Goal: Task Accomplishment & Management: Manage account settings

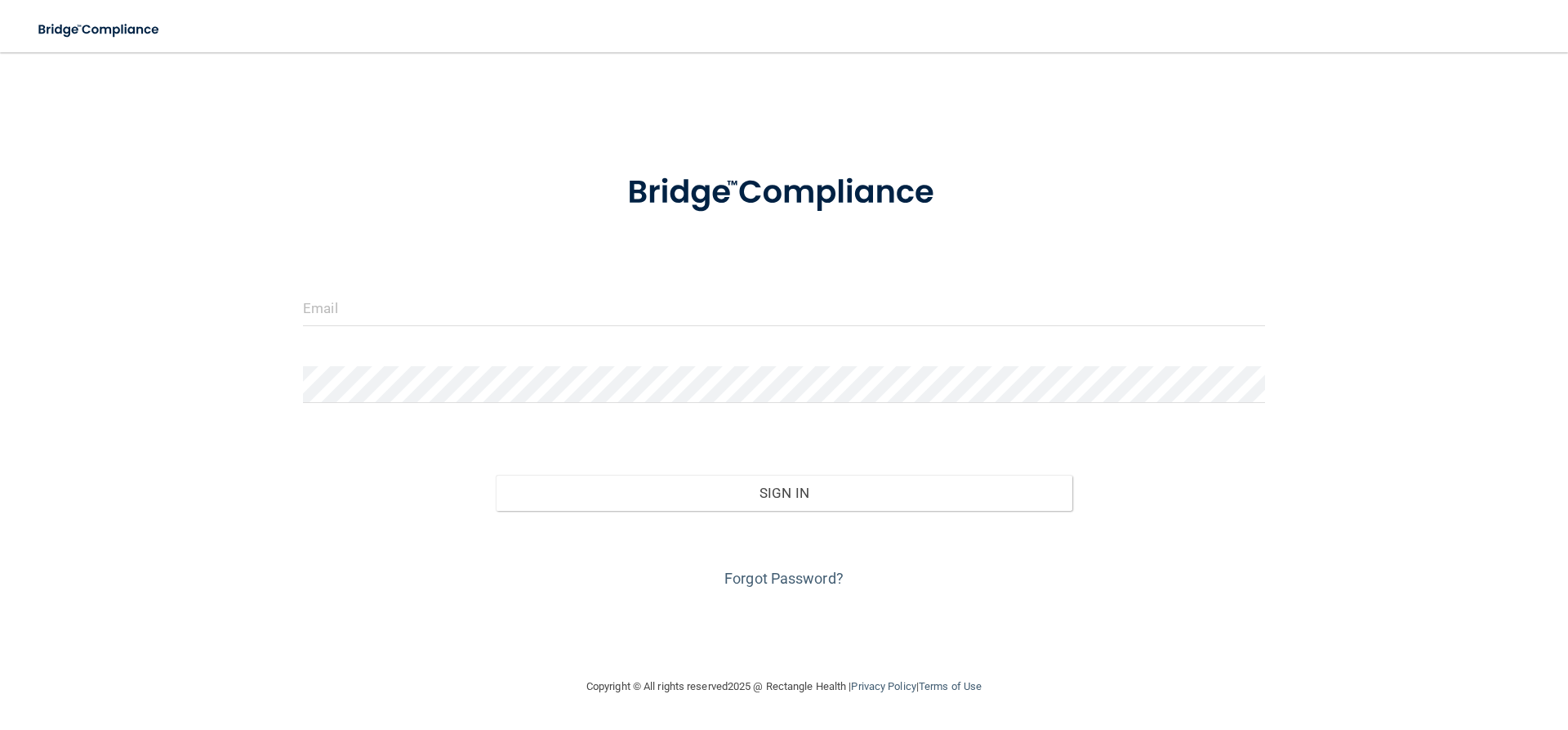
click at [1343, 488] on div "Invalid email/password. You don't have permission to access that page. Sign In …" at bounding box center [784, 364] width 1503 height 592
click at [531, 315] on input "email" at bounding box center [784, 307] width 962 height 37
click at [771, 578] on link "Forgot Password?" at bounding box center [784, 578] width 119 height 17
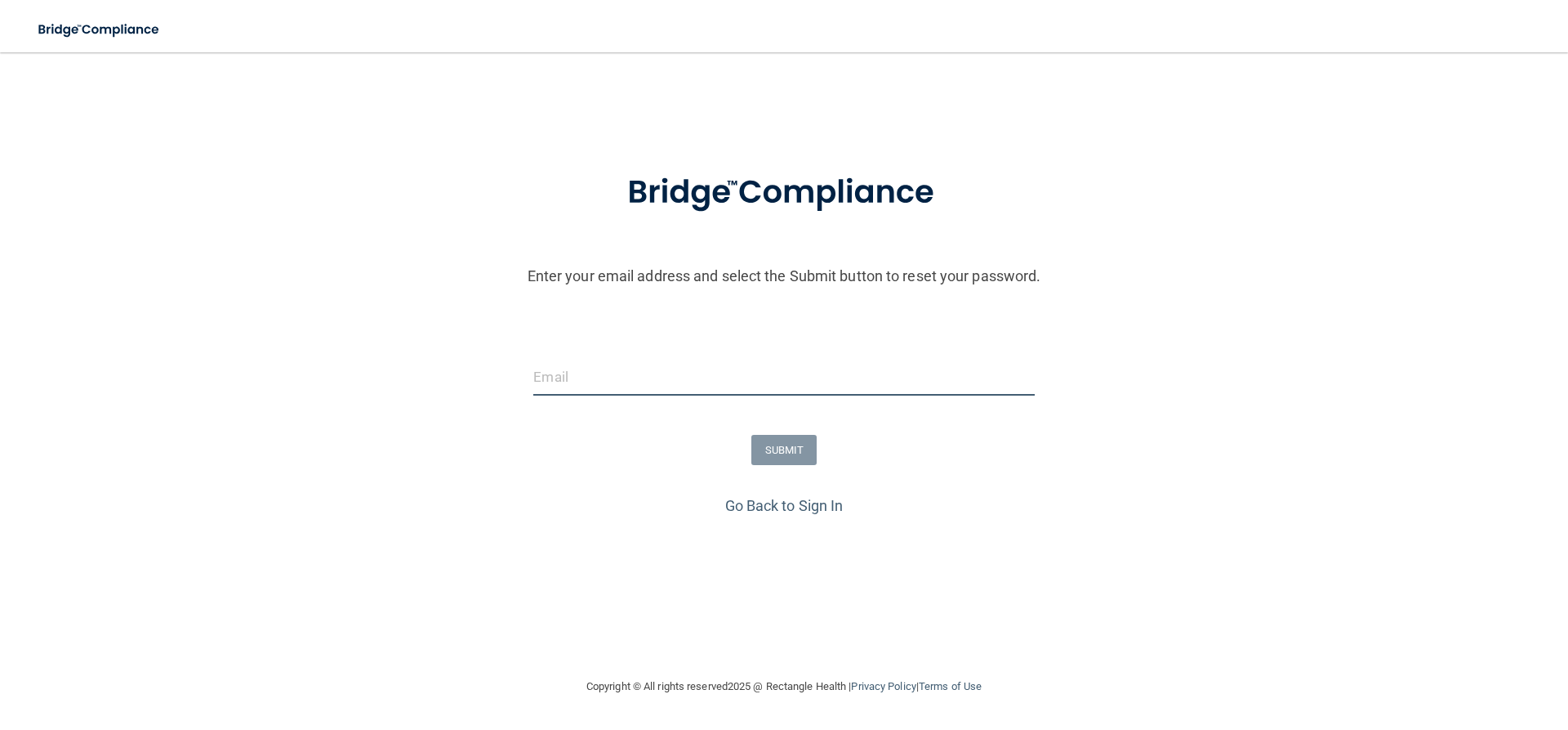
click at [567, 377] on input "email" at bounding box center [784, 376] width 500 height 37
paste input "[EMAIL_ADDRESS][DOMAIN_NAME]"
drag, startPoint x: 561, startPoint y: 373, endPoint x: 482, endPoint y: 364, distance: 79.5
click at [533, 364] on input "[EMAIL_ADDRESS][DOMAIN_NAME]" at bounding box center [784, 376] width 500 height 37
type input "[EMAIL_ADDRESS][DOMAIN_NAME]"
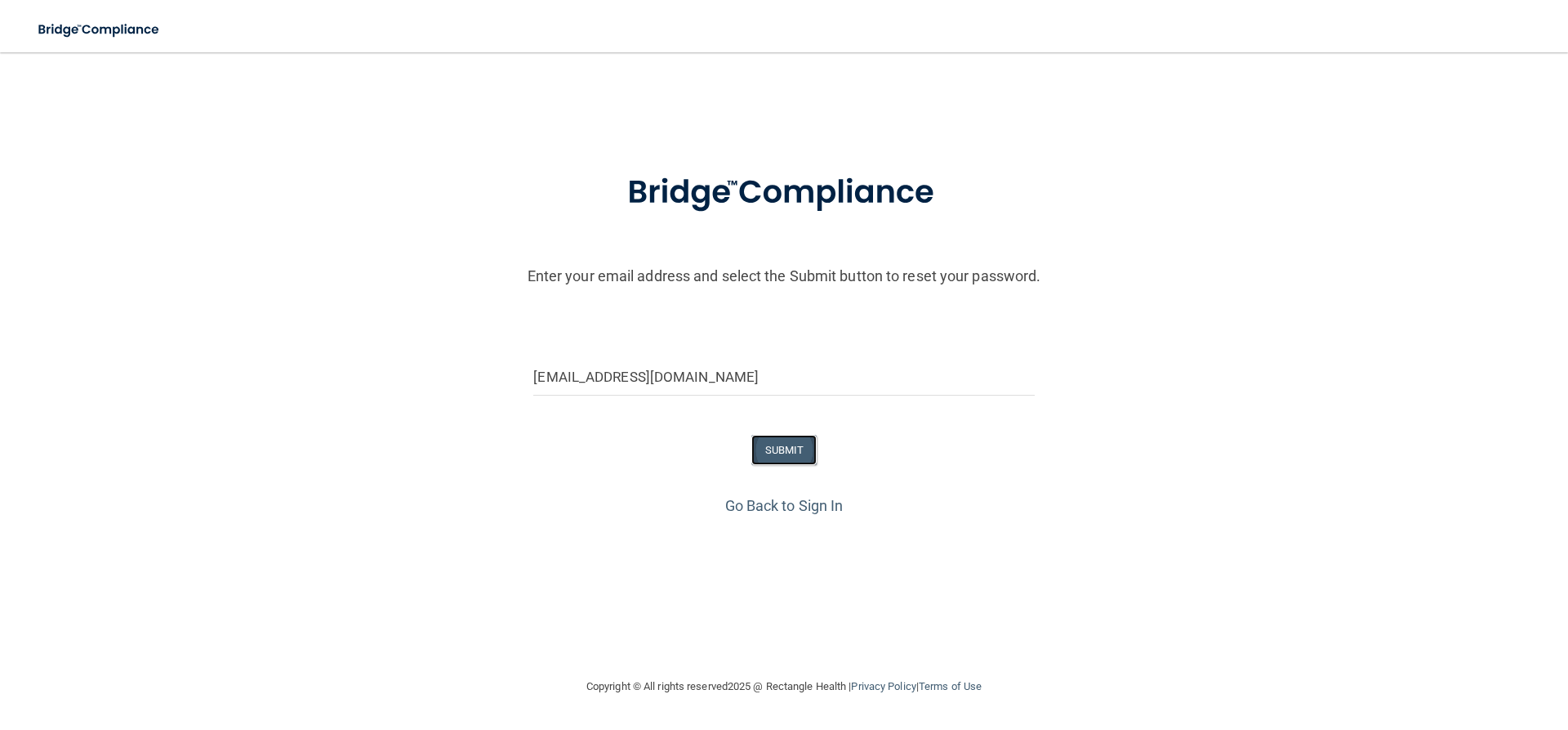
click at [782, 450] on button "SUBMIT" at bounding box center [784, 450] width 66 height 30
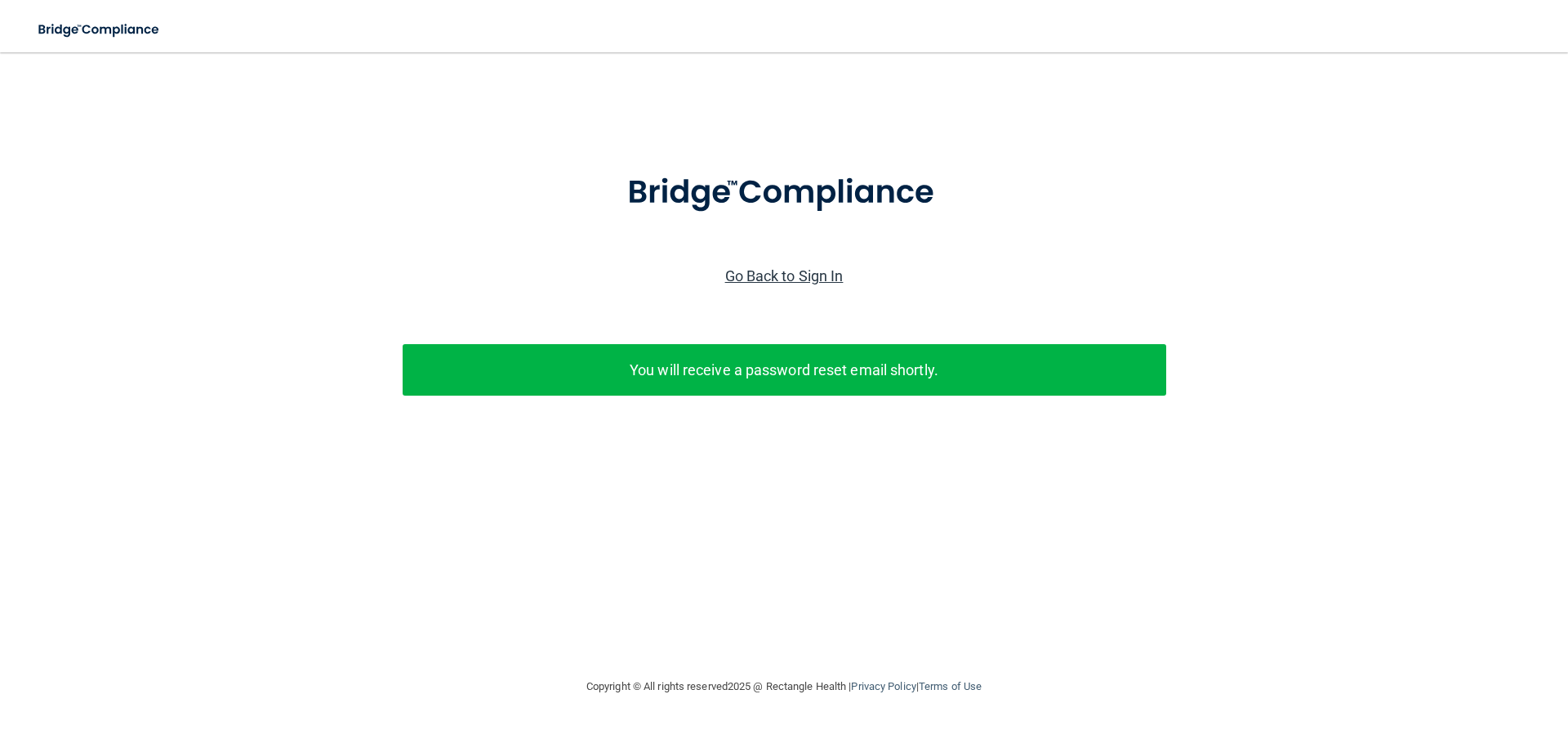
click at [822, 275] on link "Go Back to Sign In" at bounding box center [784, 276] width 118 height 17
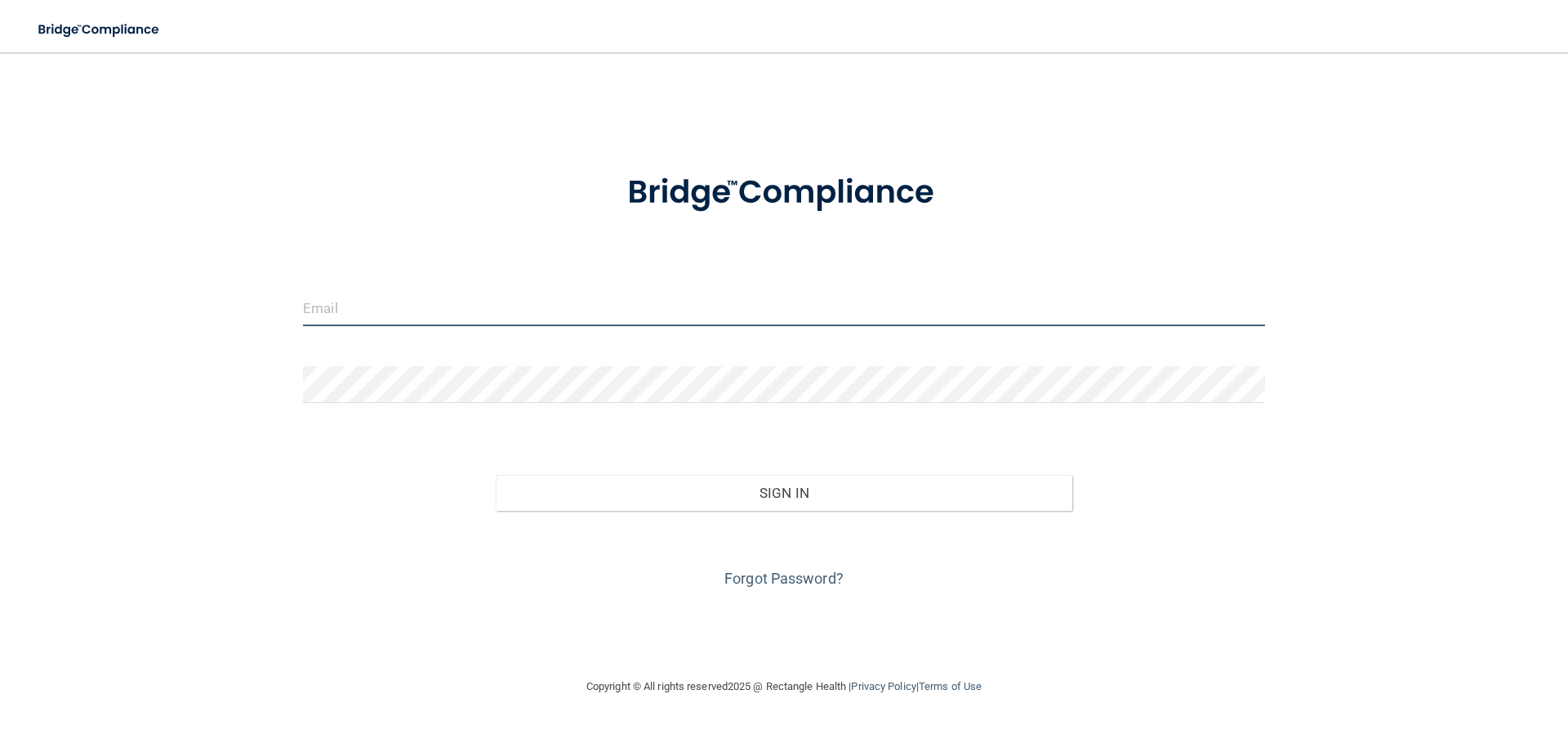
click at [347, 299] on input "email" at bounding box center [784, 307] width 962 height 37
paste input "[EMAIL_ADDRESS][DOMAIN_NAME]"
drag, startPoint x: 328, startPoint y: 311, endPoint x: 238, endPoint y: 299, distance: 90.8
click at [303, 299] on input "[EMAIL_ADDRESS][DOMAIN_NAME]" at bounding box center [784, 307] width 962 height 37
type input "[EMAIL_ADDRESS][DOMAIN_NAME]"
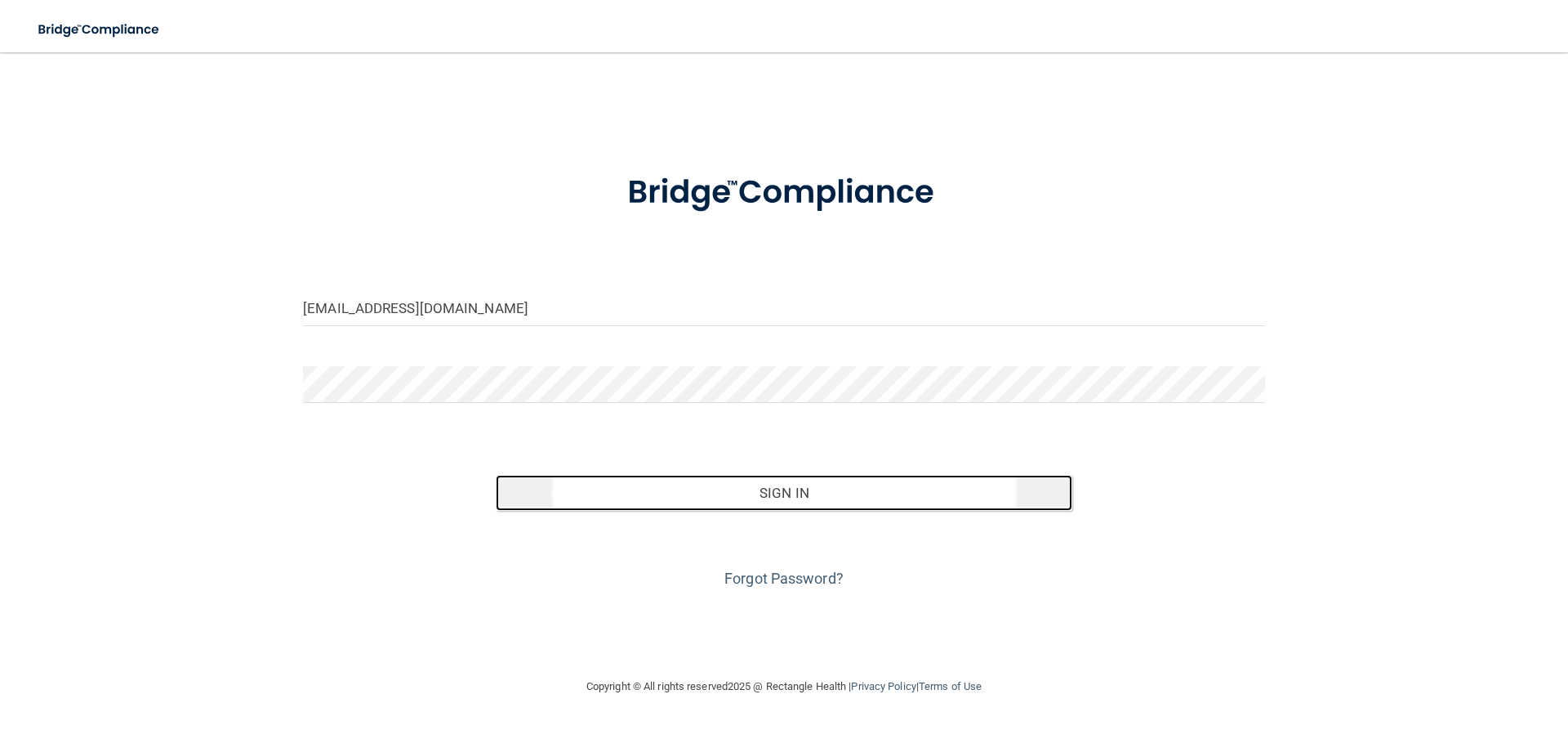
click at [550, 480] on button "Sign In" at bounding box center [784, 493] width 577 height 36
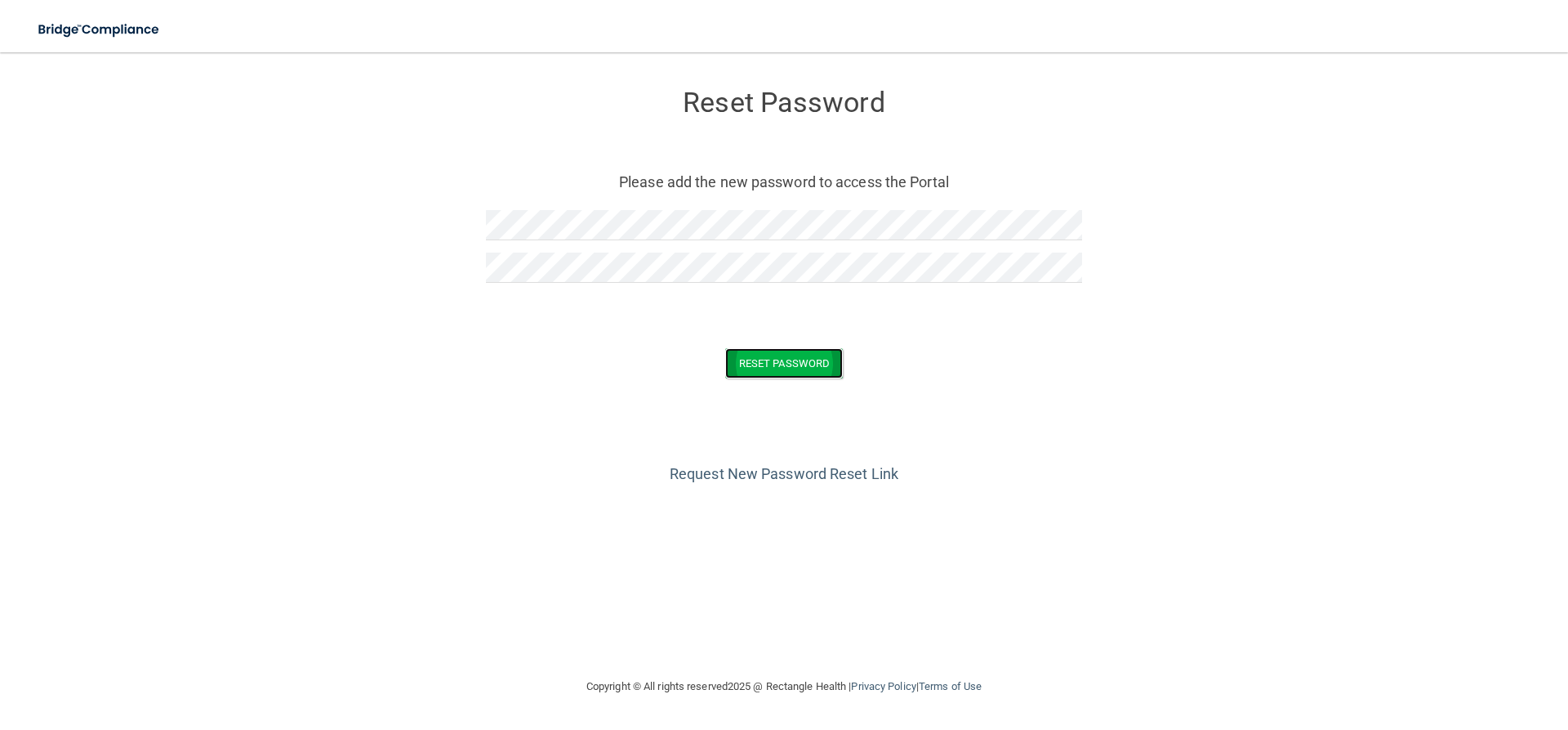
click at [784, 367] on button "Reset Password" at bounding box center [784, 363] width 117 height 30
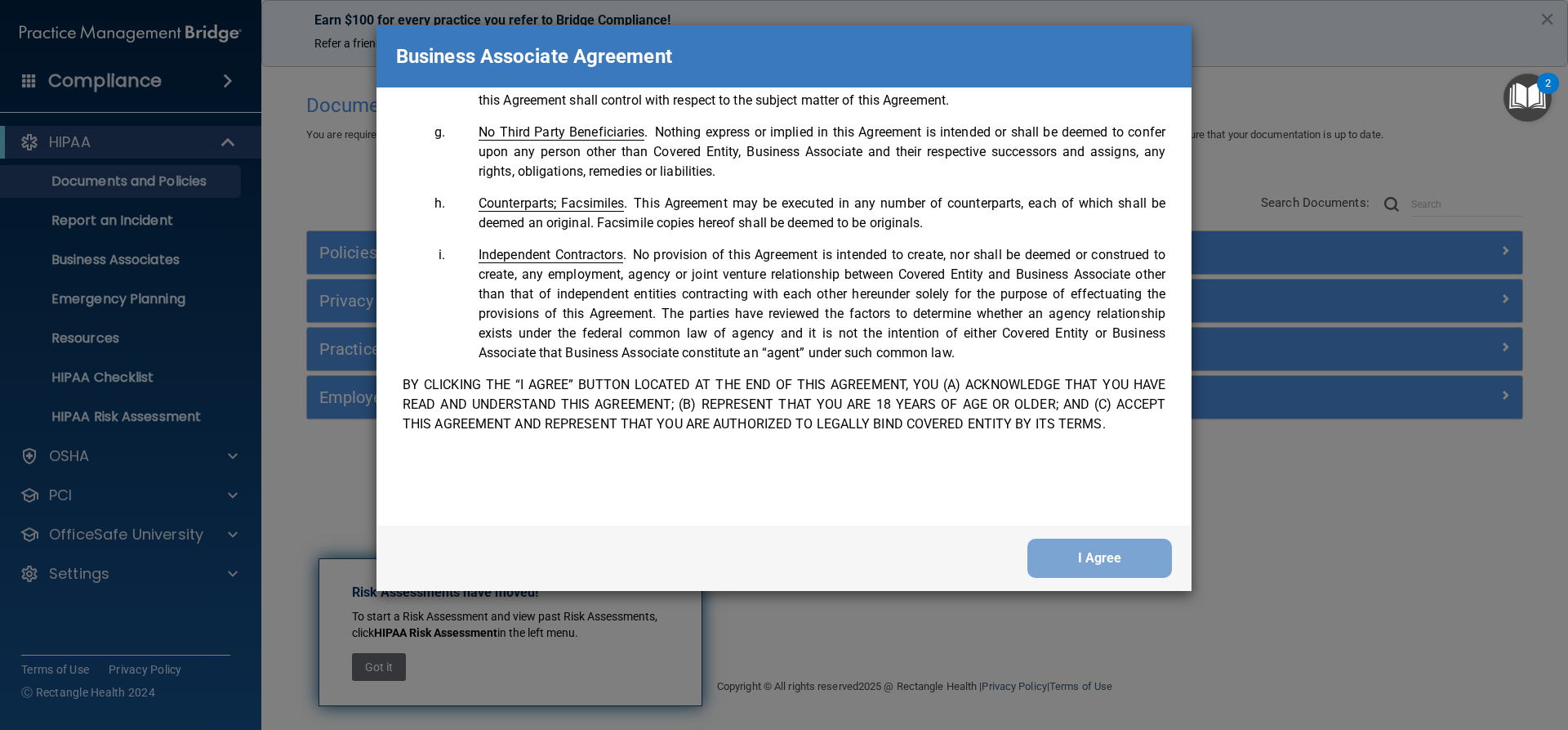
scroll to position [3254, 0]
click at [1147, 558] on button "I Agree" at bounding box center [1099, 557] width 145 height 39
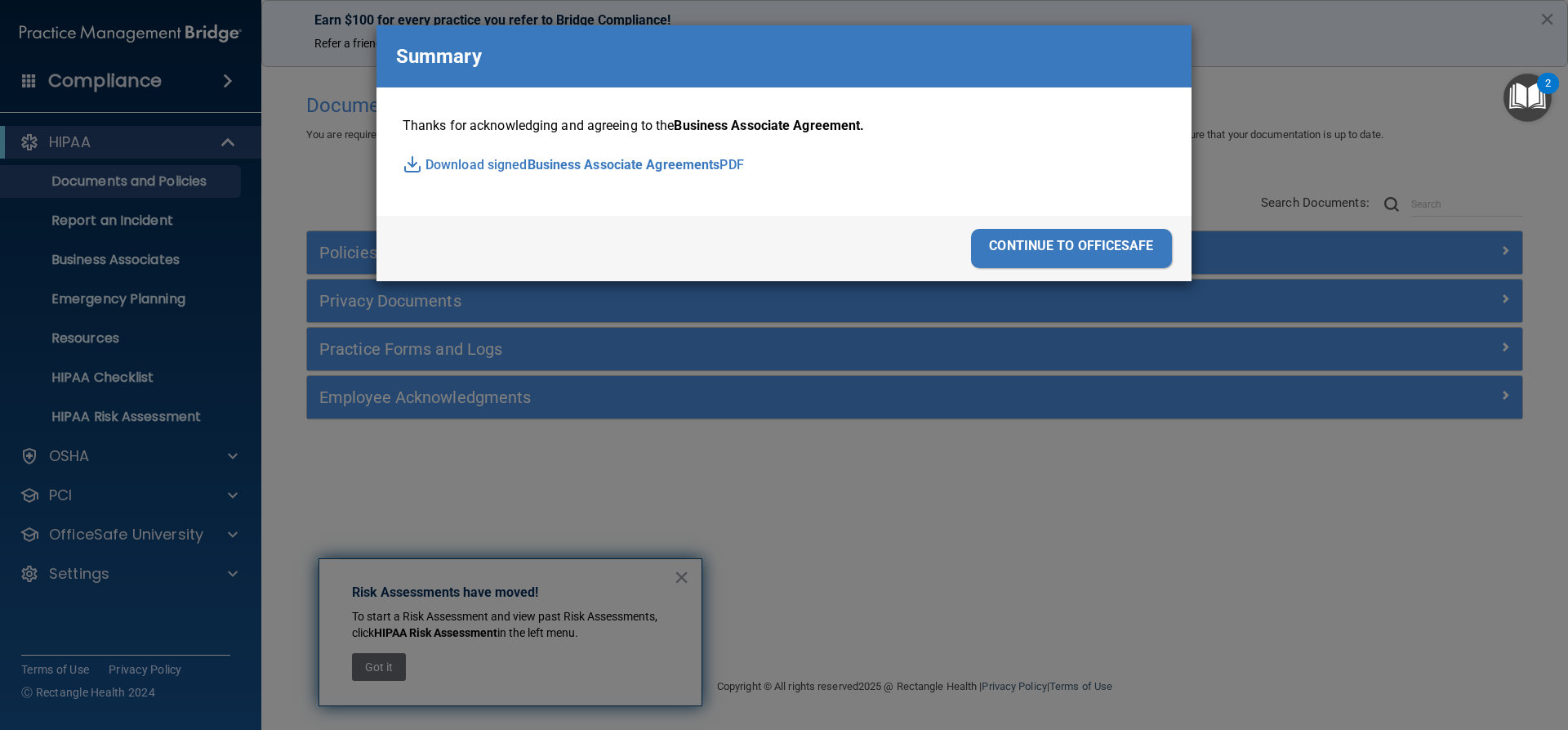
click at [1078, 257] on div "continue to officesafe" at bounding box center [1072, 247] width 201 height 39
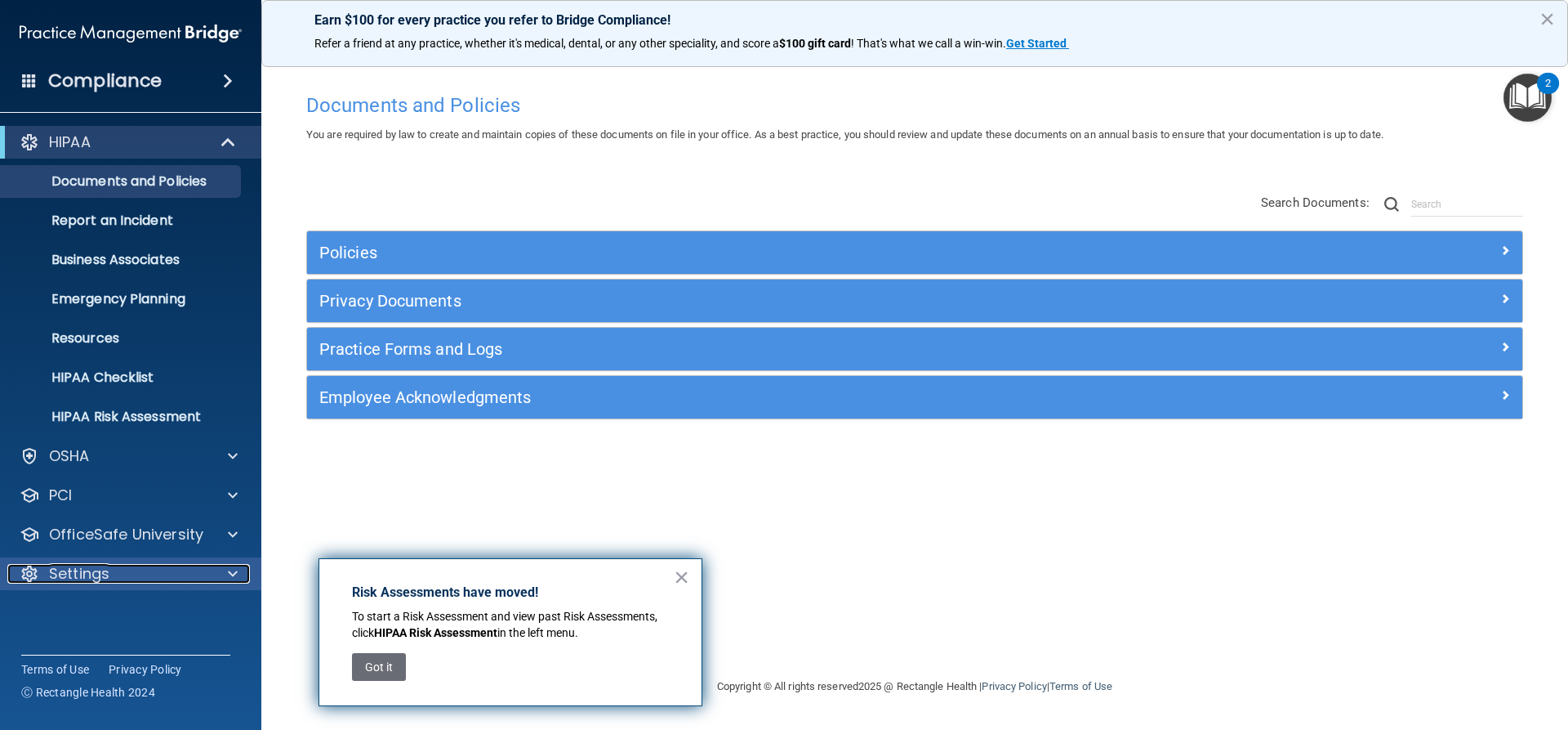
click at [98, 577] on p "Settings" at bounding box center [80, 574] width 61 height 20
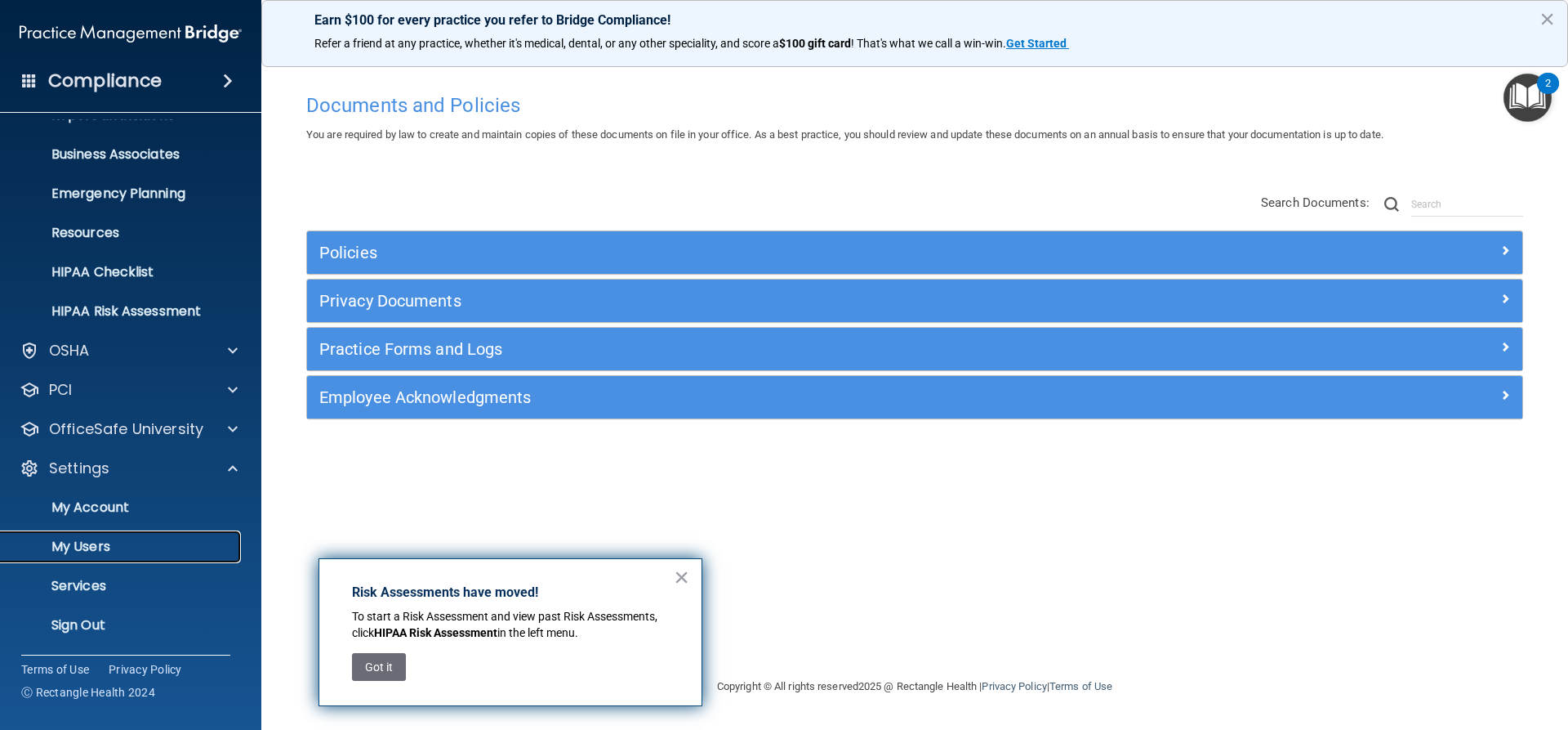
click at [105, 545] on p "My Users" at bounding box center [121, 546] width 223 height 16
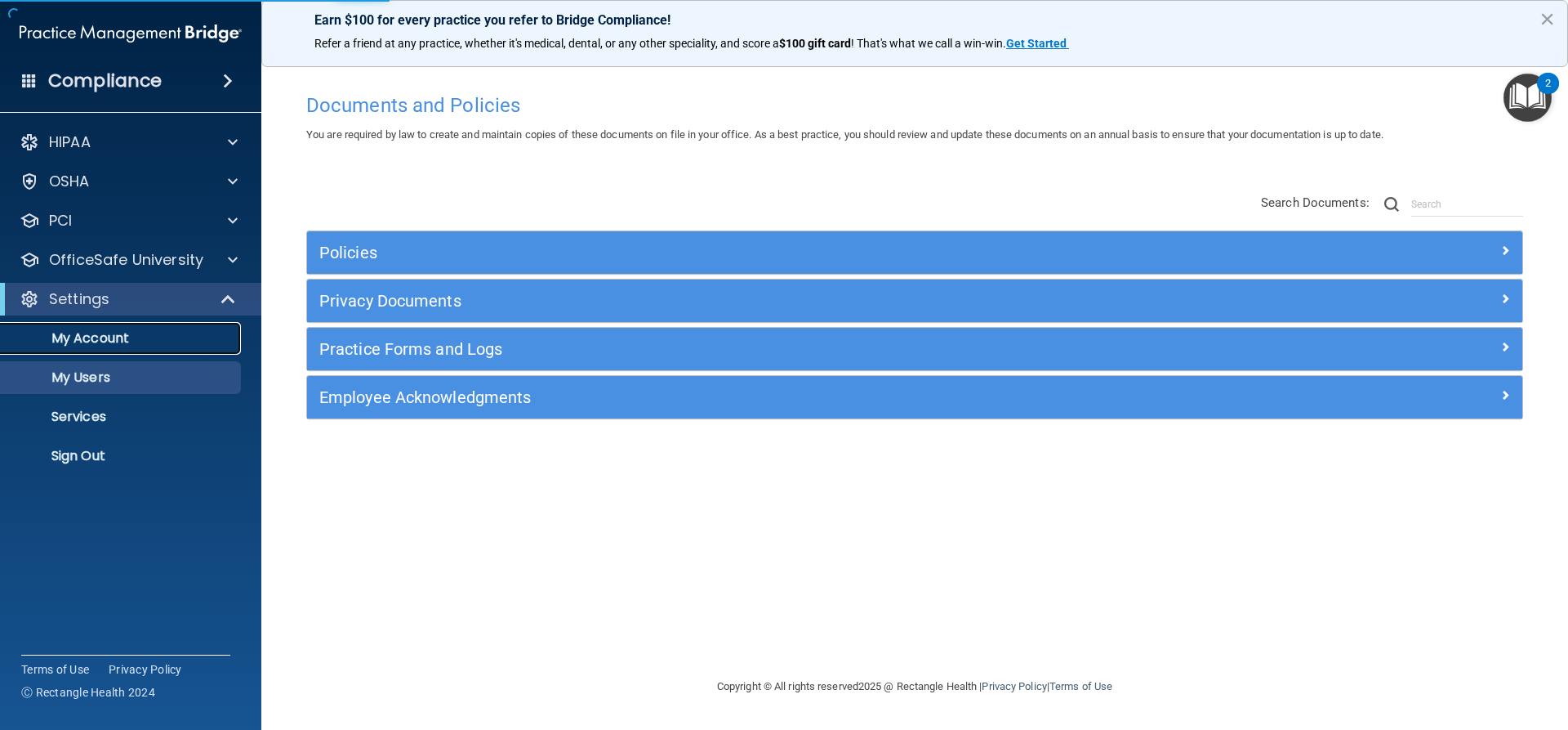
click at [168, 333] on p "My Account" at bounding box center [121, 338] width 223 height 16
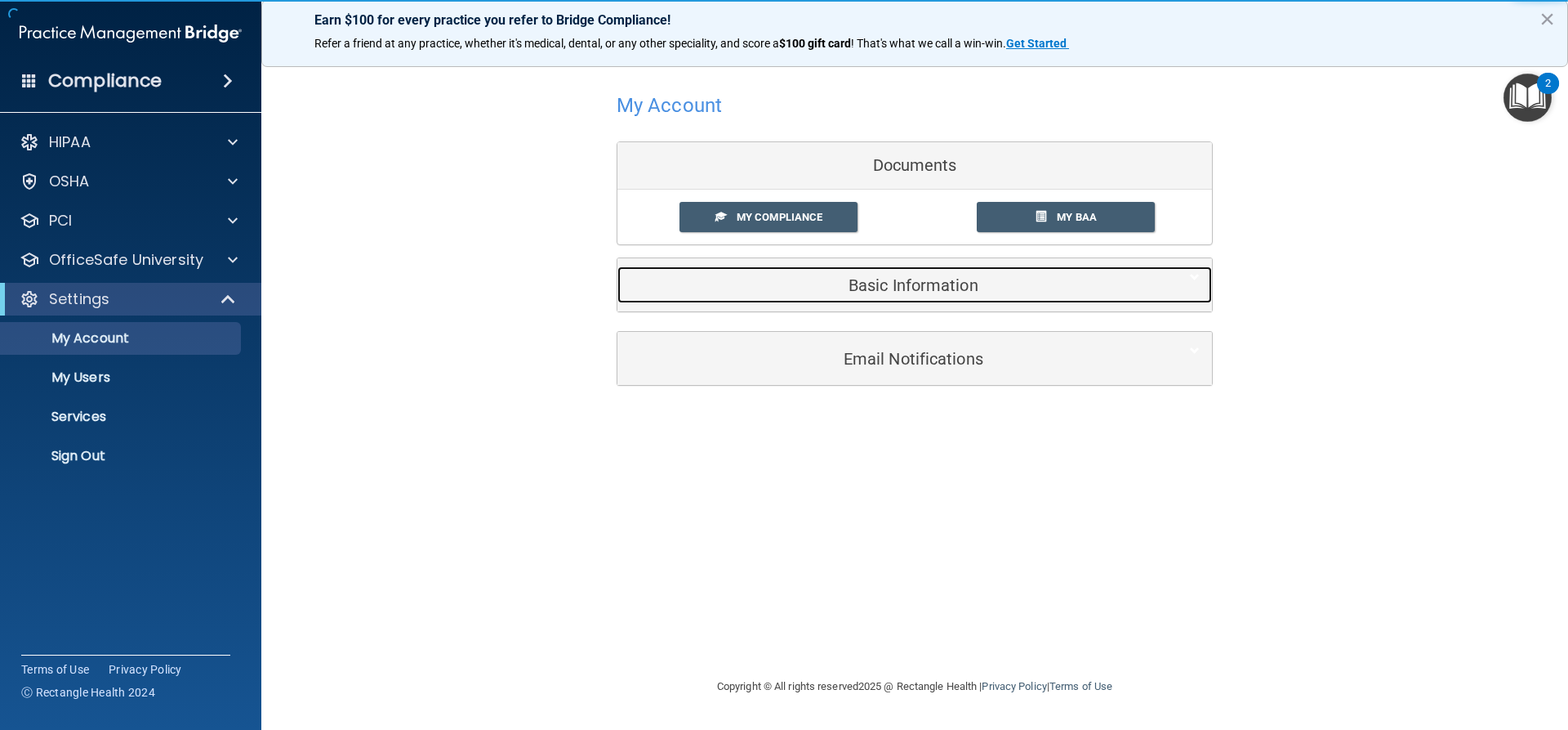
click at [819, 281] on h5 "Basic Information" at bounding box center [890, 284] width 520 height 18
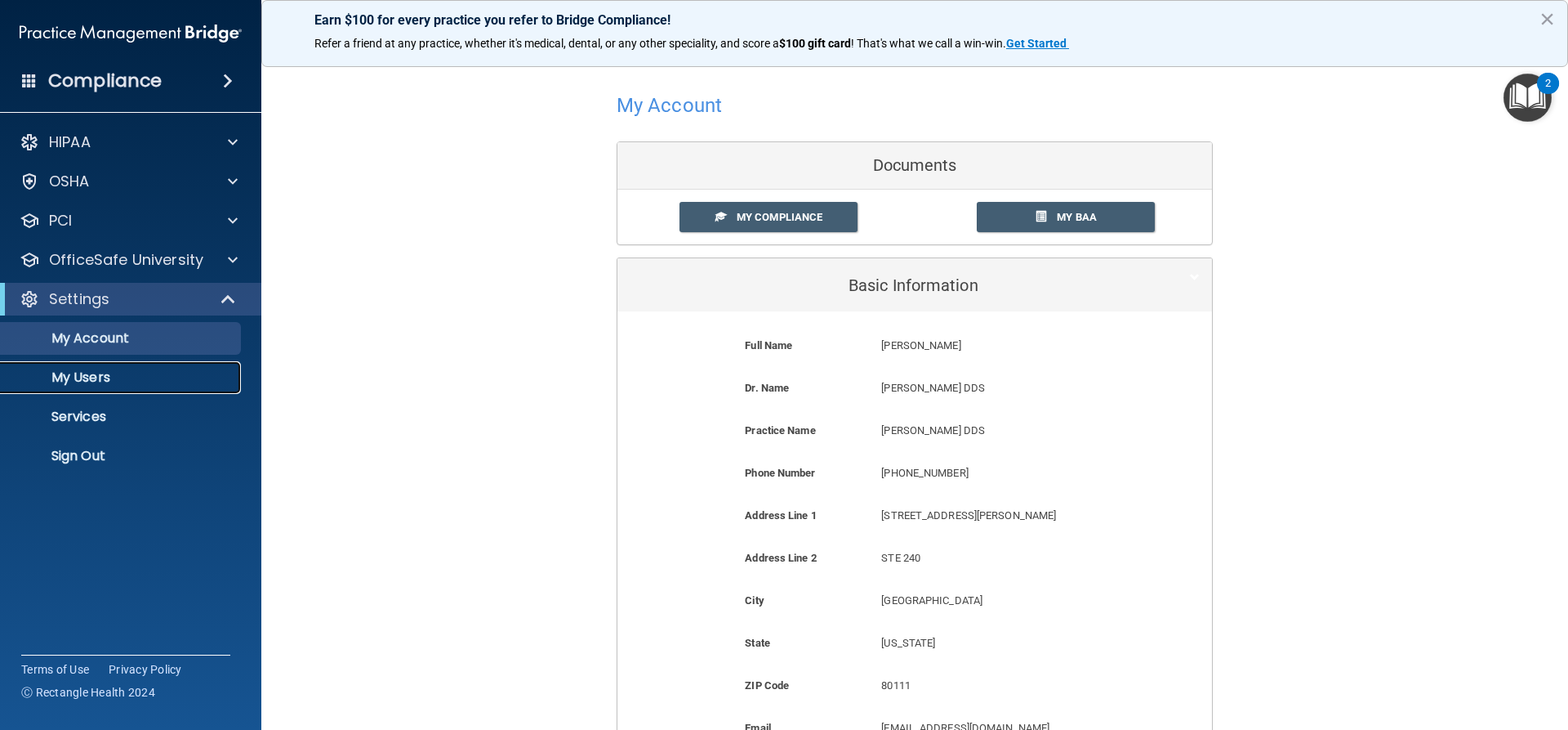
click at [97, 377] on p "My Users" at bounding box center [121, 377] width 223 height 16
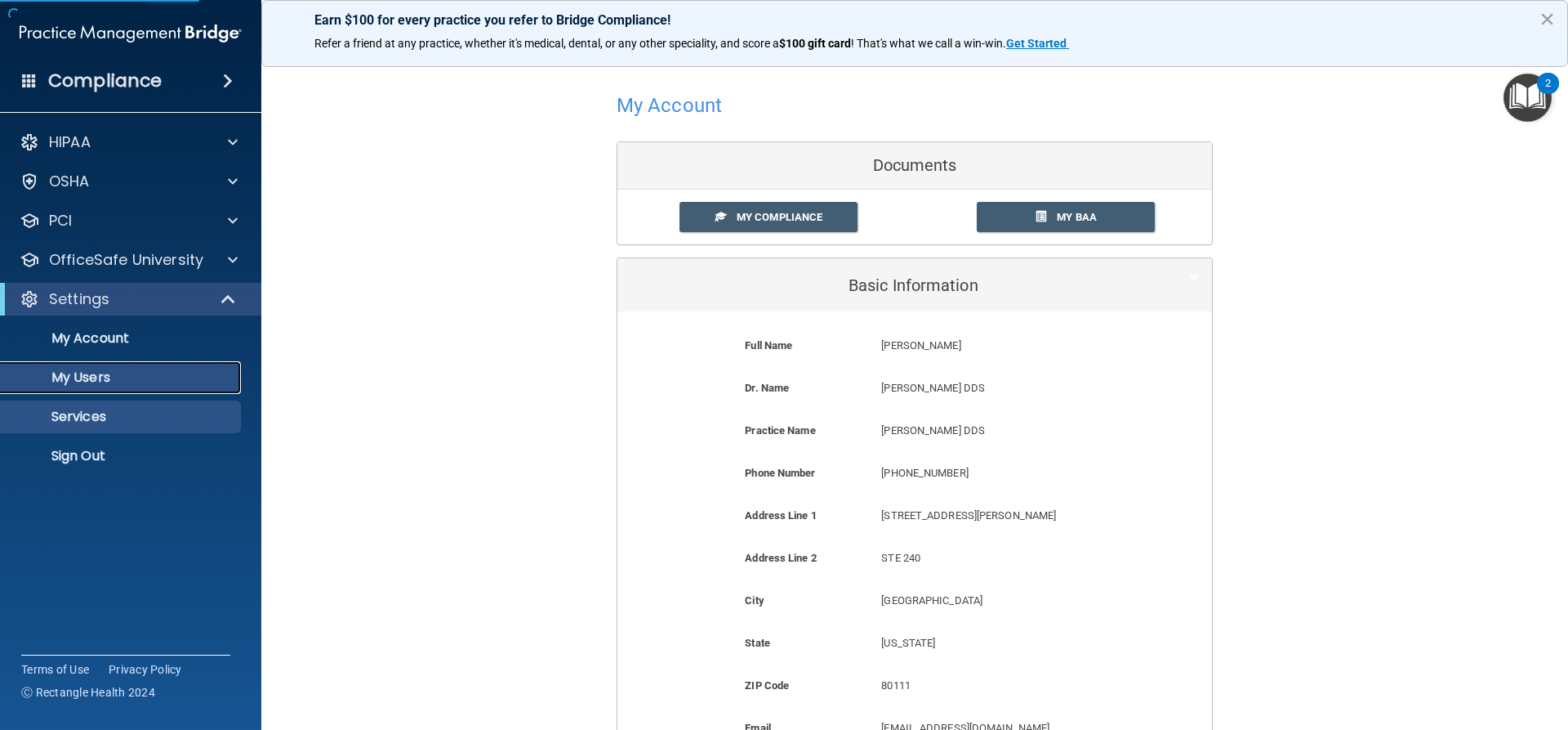
select select "20"
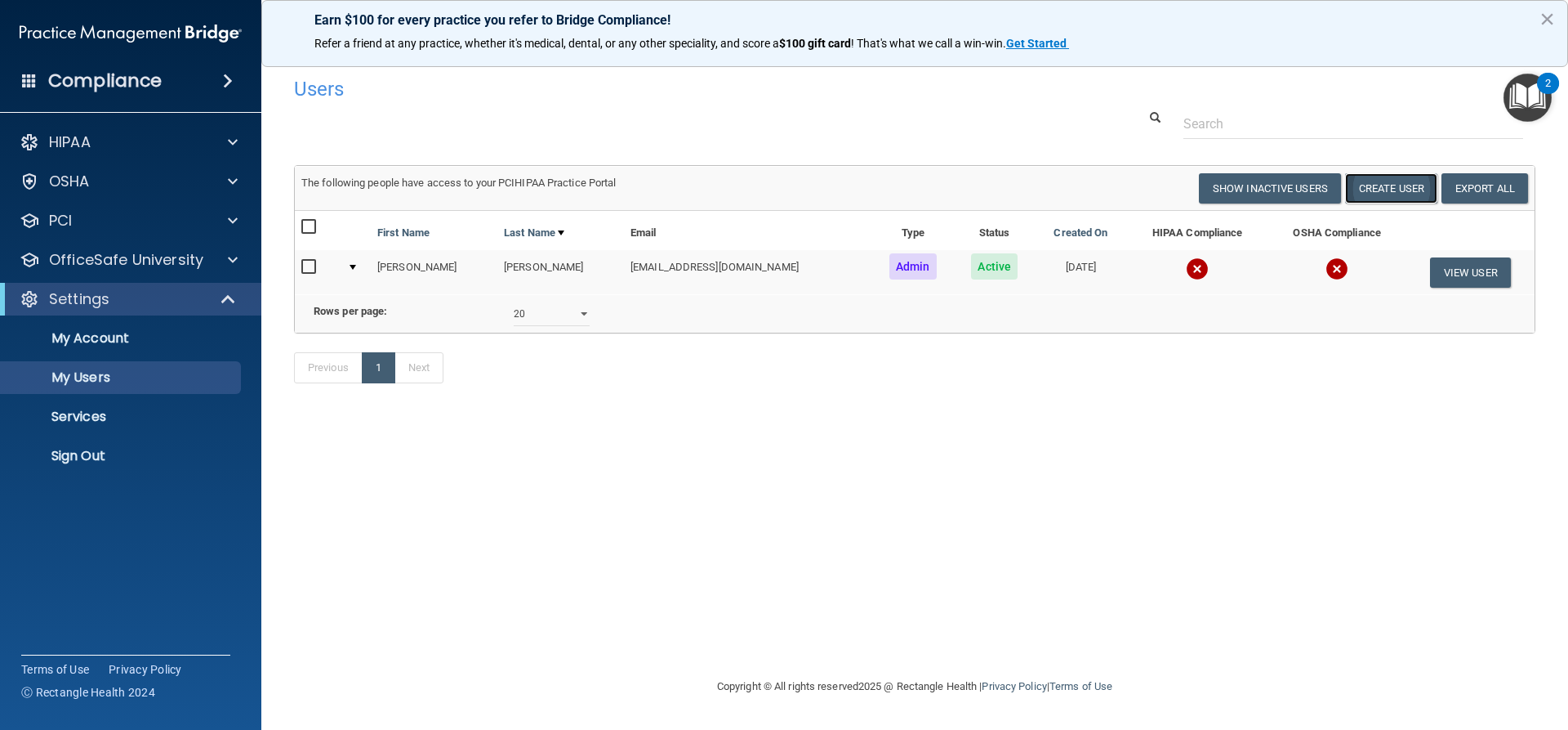
click at [1382, 191] on button "Create User" at bounding box center [1391, 189] width 92 height 30
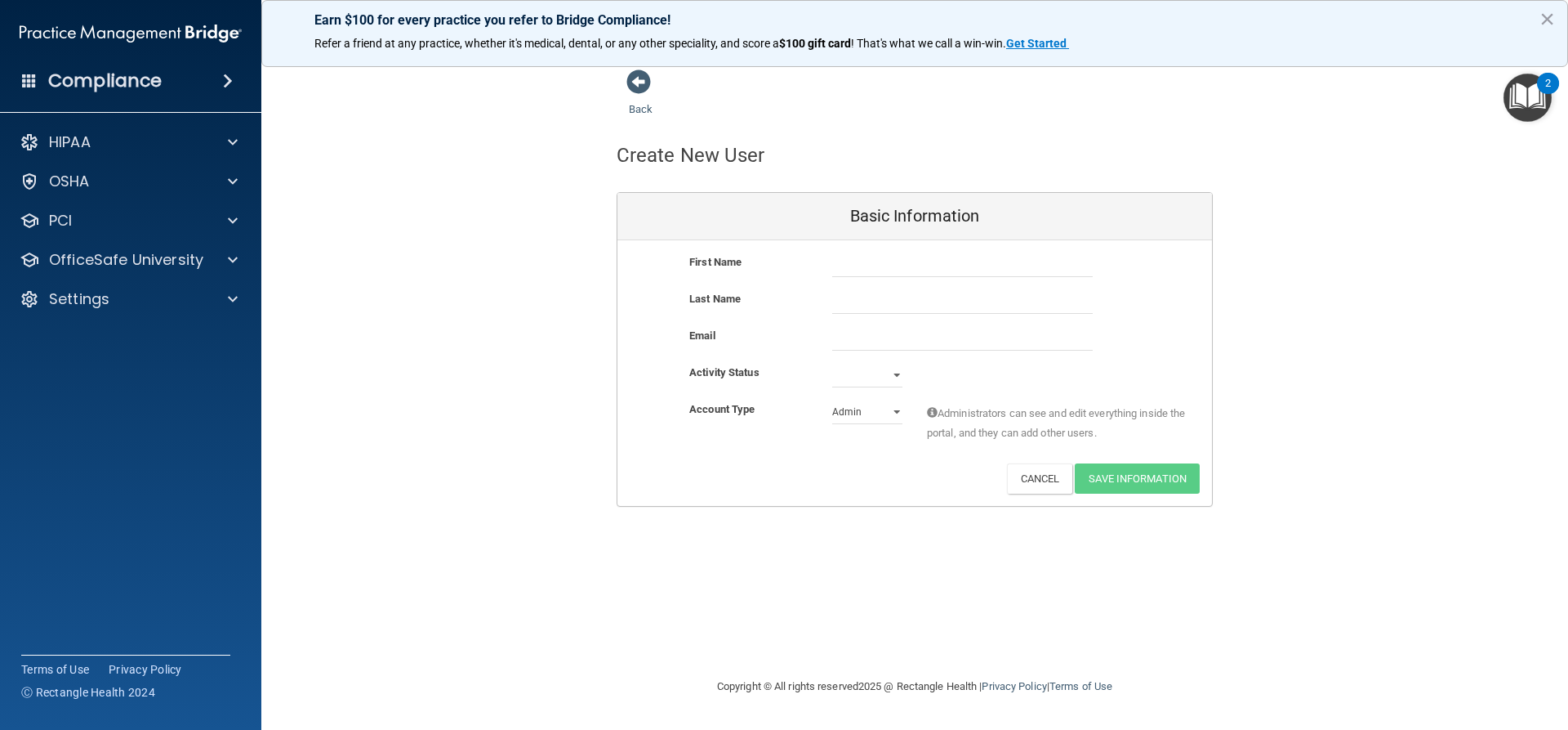
drag, startPoint x: 889, startPoint y: 378, endPoint x: 701, endPoint y: 414, distance: 191.4
click at [701, 414] on b "Account Type" at bounding box center [721, 409] width 65 height 12
click at [832, 399] on select "Admin Member" at bounding box center [867, 411] width 70 height 25
click at [760, 456] on div "Account Type Practice Admin Admin Member Financial Institution Business Associa…" at bounding box center [914, 430] width 594 height 64
click at [95, 136] on div "HIPAA" at bounding box center [109, 142] width 203 height 20
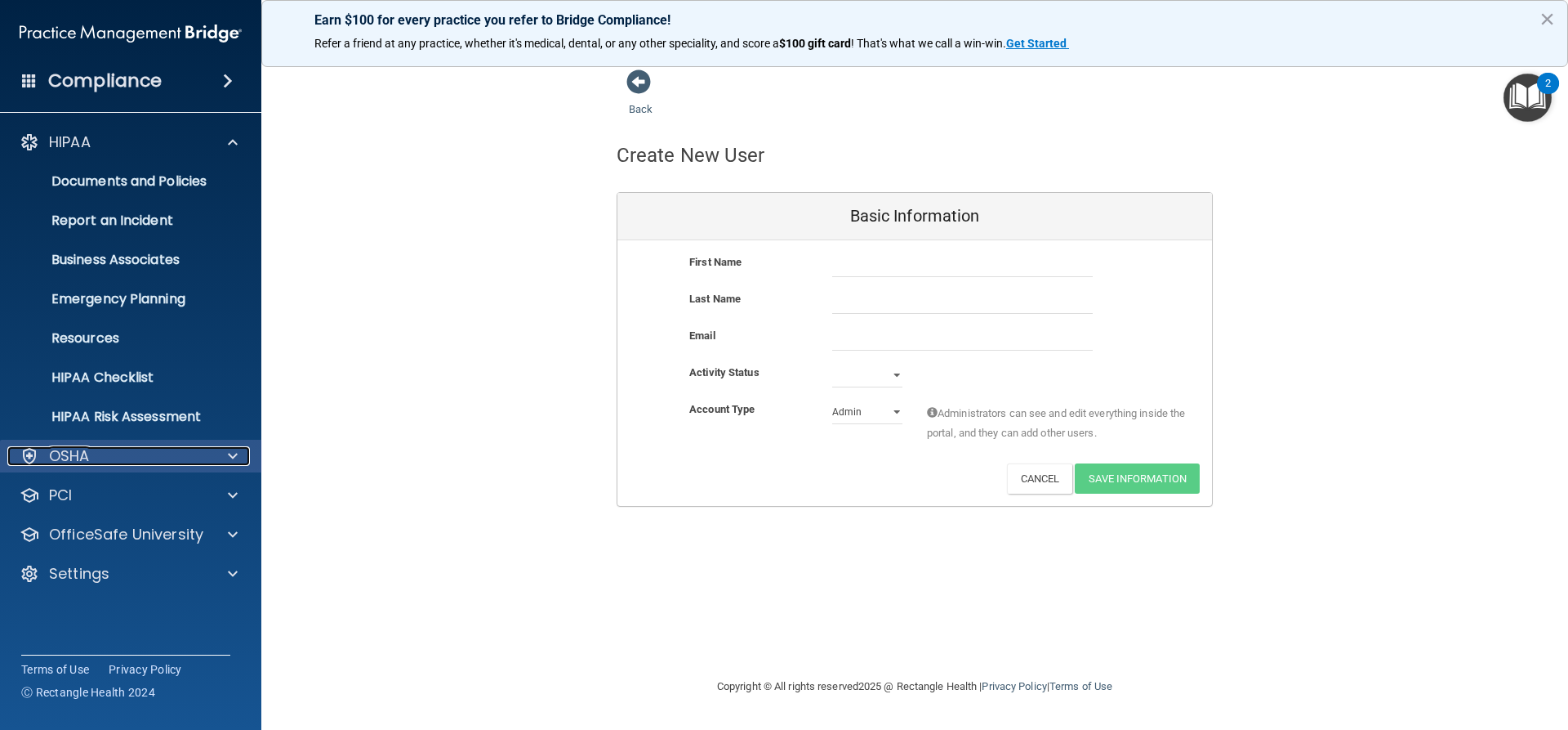
click at [88, 453] on p "OSHA" at bounding box center [69, 456] width 41 height 20
click at [171, 457] on div "OSHA" at bounding box center [109, 456] width 203 height 20
click at [1030, 479] on button "Cancel" at bounding box center [1040, 479] width 66 height 30
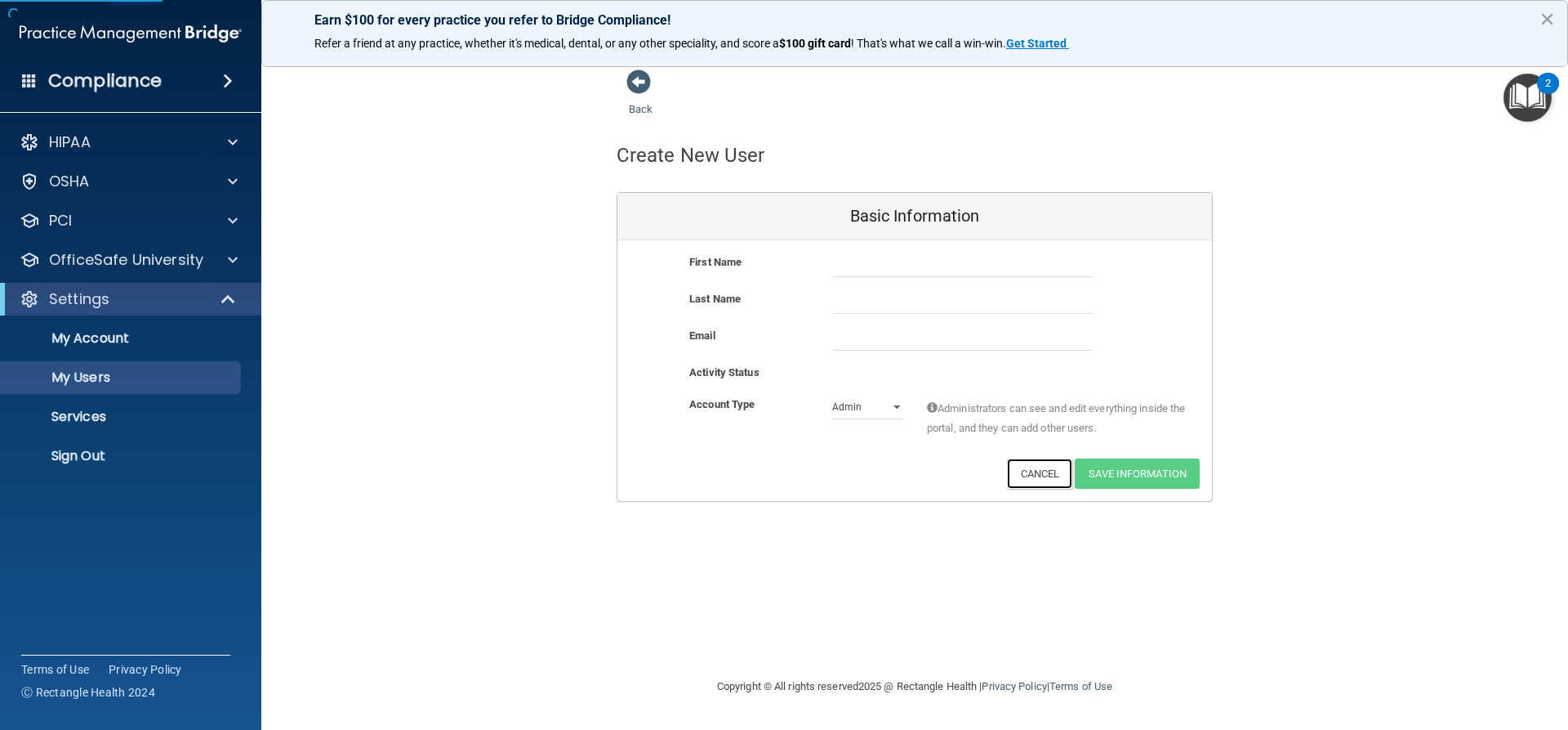
select select "20"
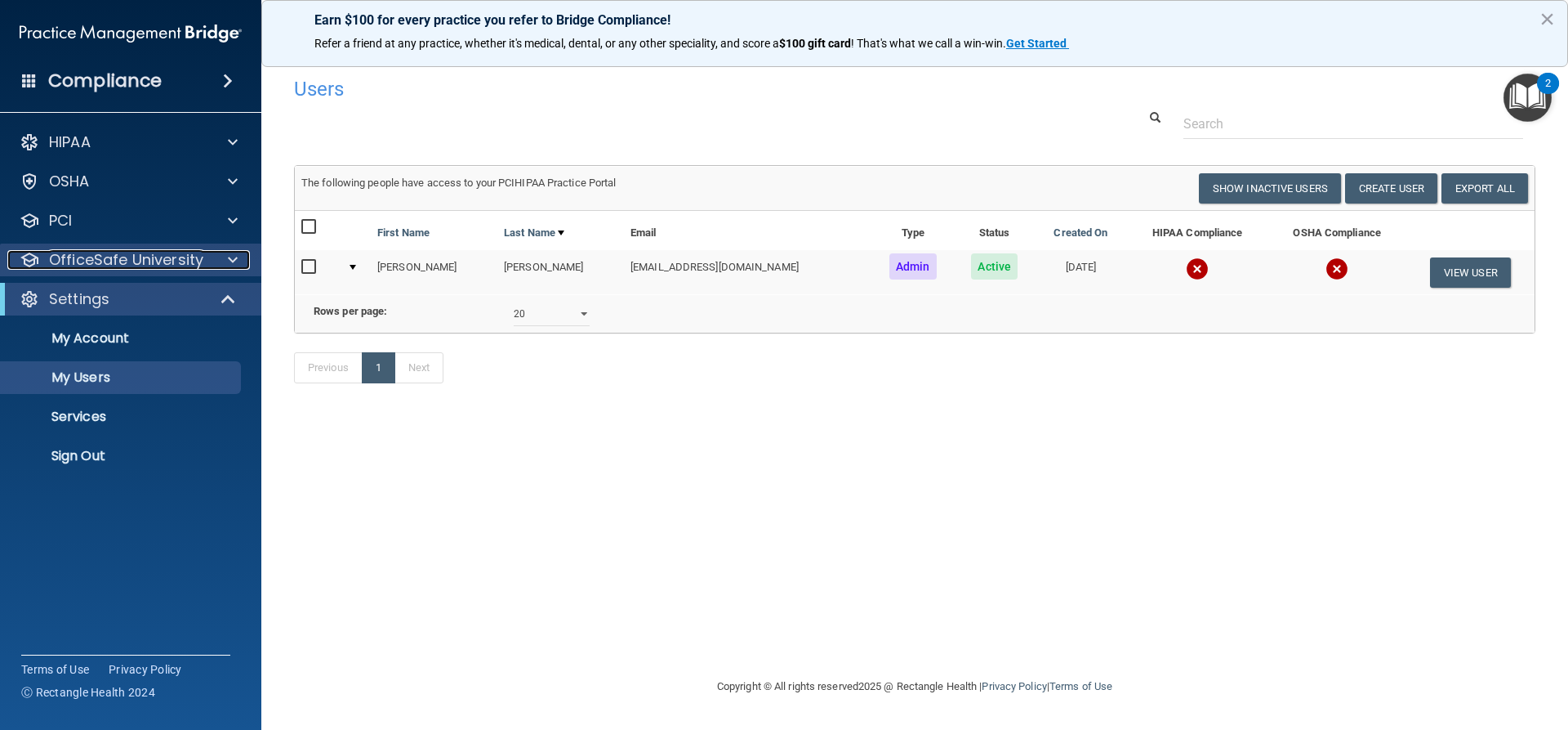
click at [97, 257] on p "OfficeSafe University" at bounding box center [126, 260] width 154 height 20
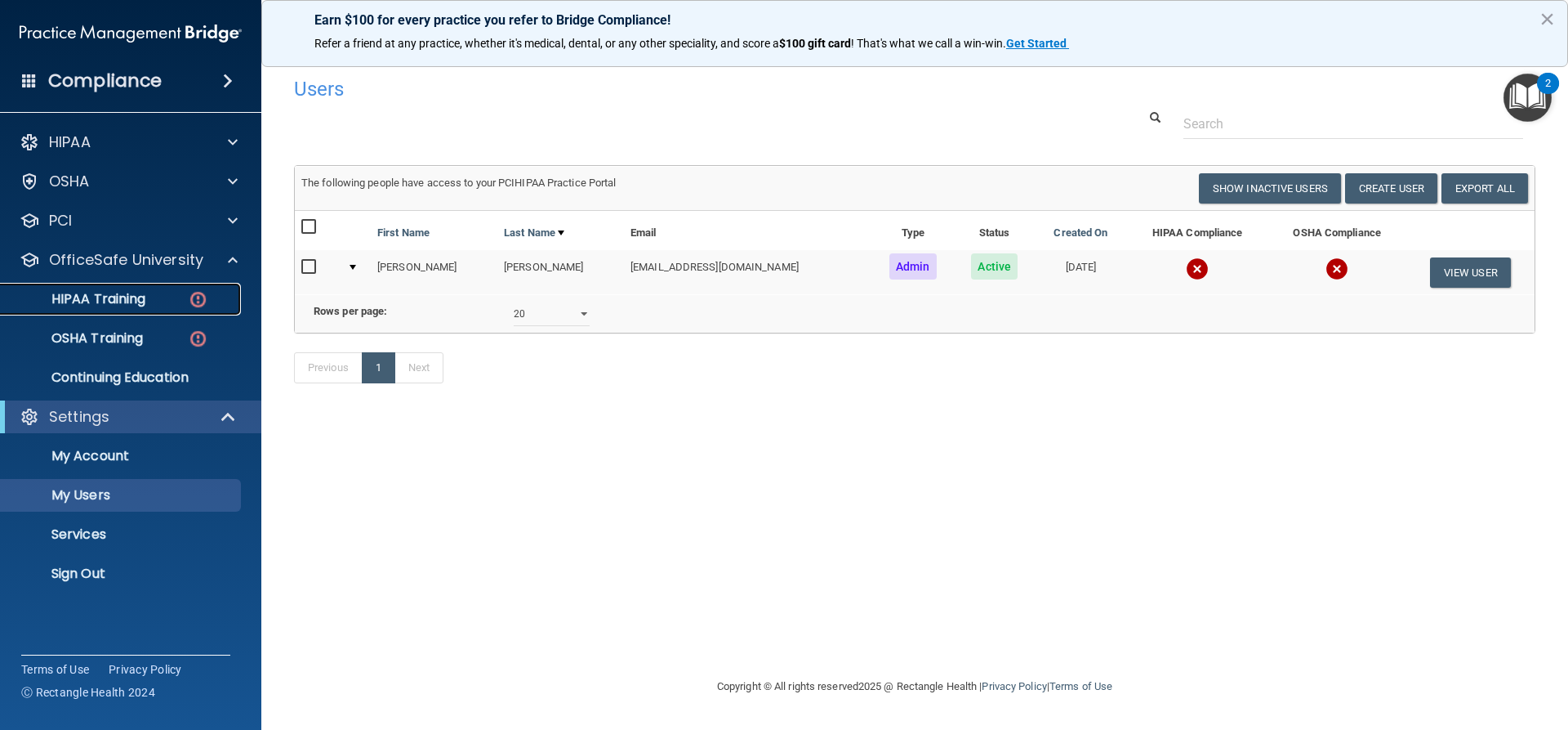
click at [105, 299] on p "HIPAA Training" at bounding box center [78, 299] width 135 height 16
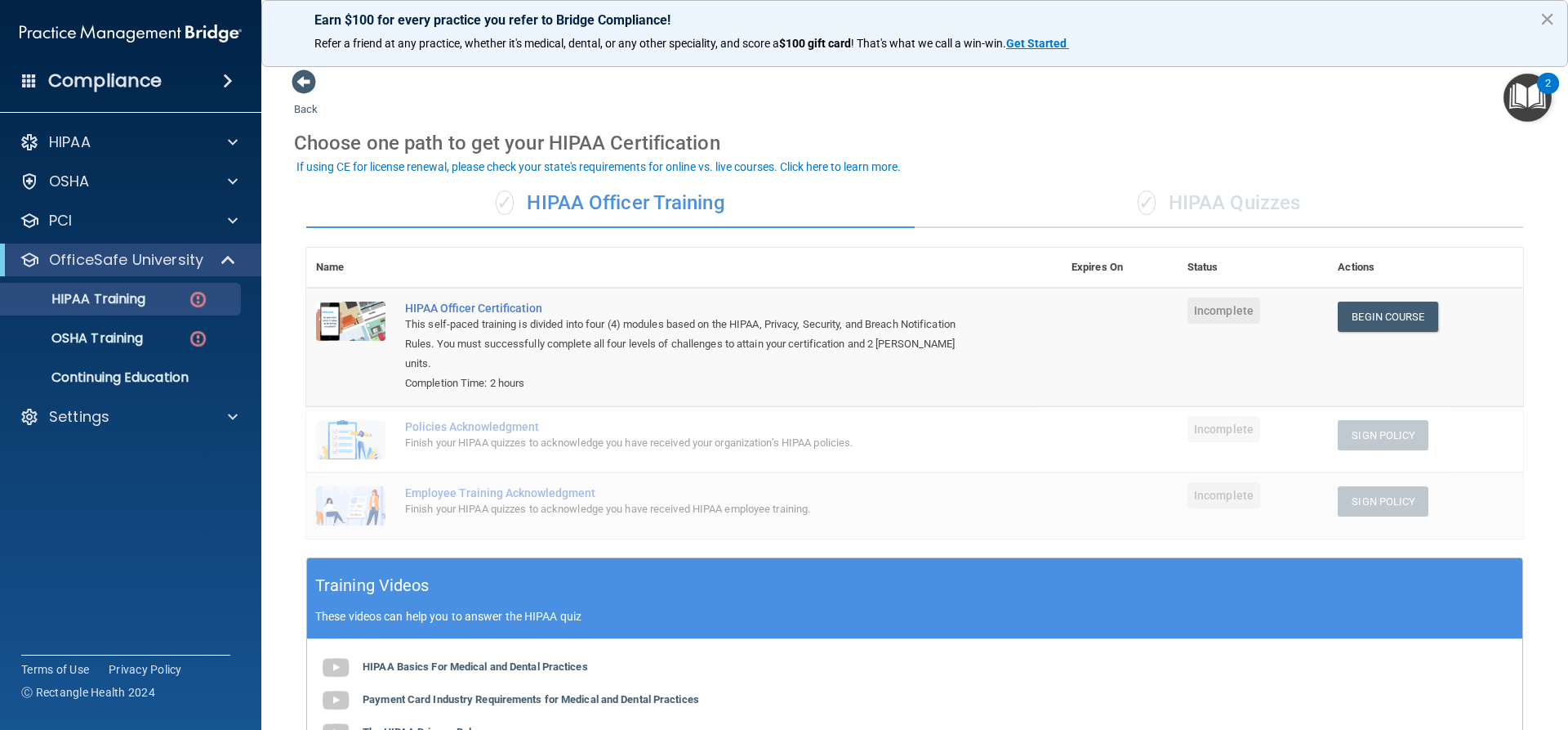
click at [1264, 205] on div "✓ HIPAA Quizzes" at bounding box center [1218, 204] width 608 height 49
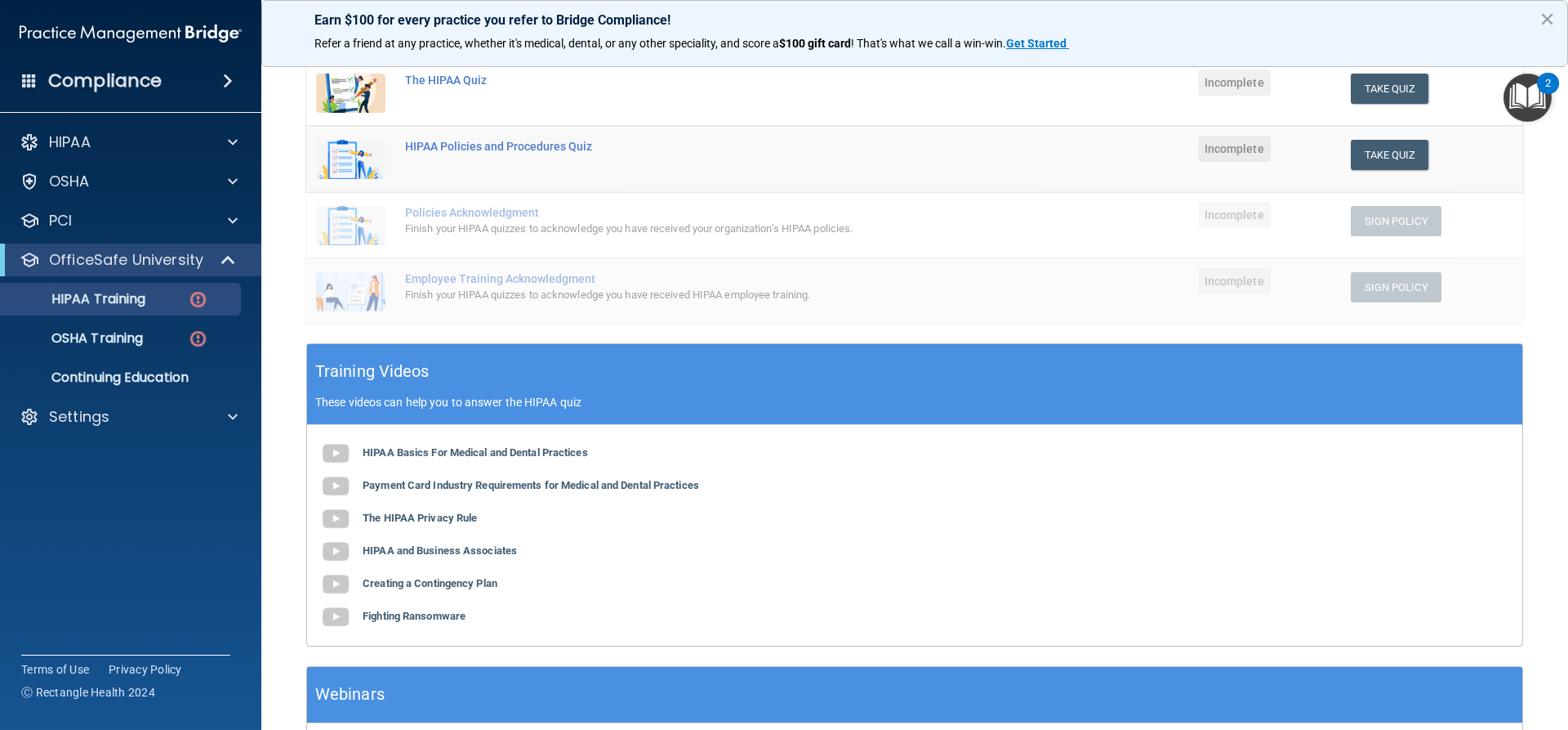
scroll to position [147, 0]
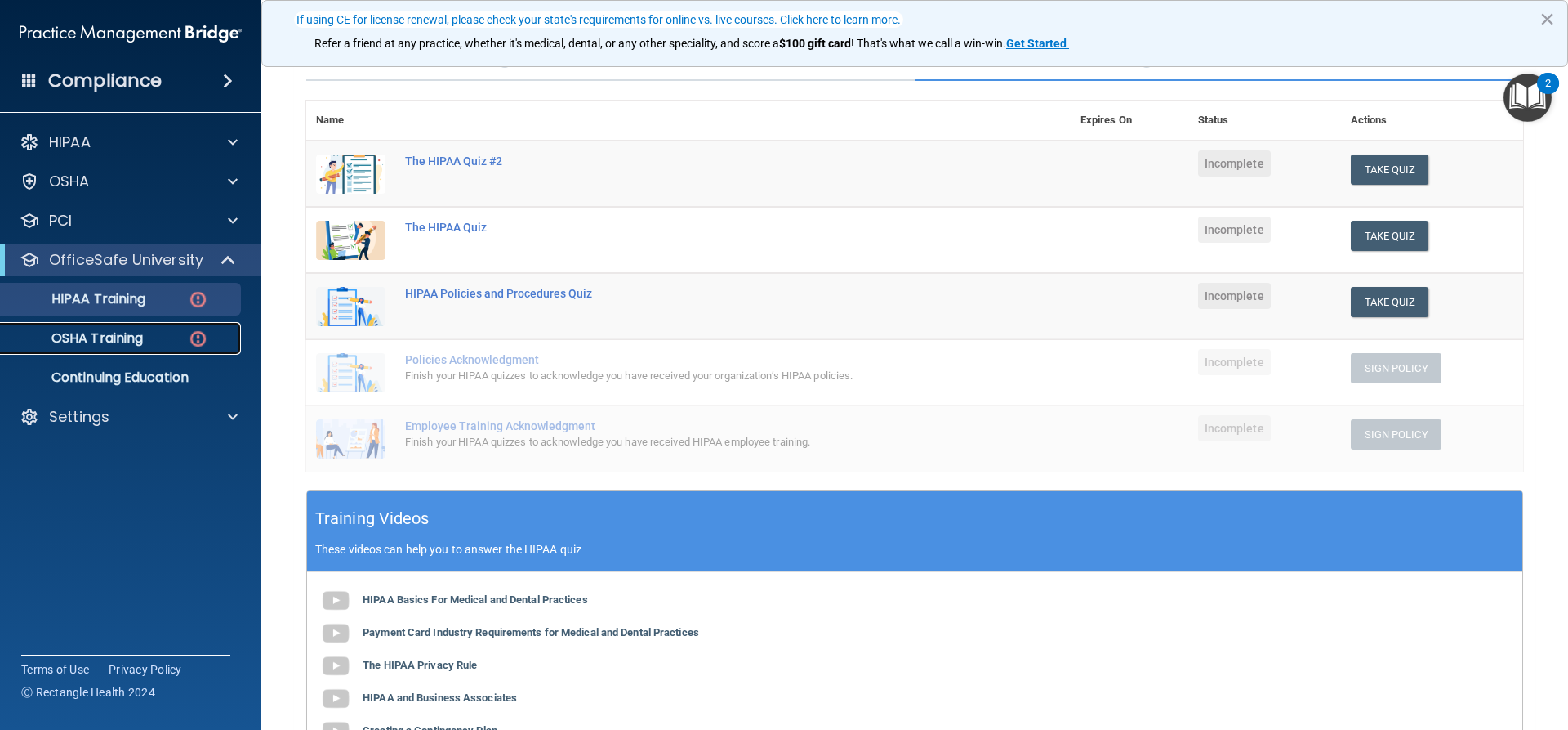
click at [105, 335] on p "OSHA Training" at bounding box center [77, 338] width 133 height 16
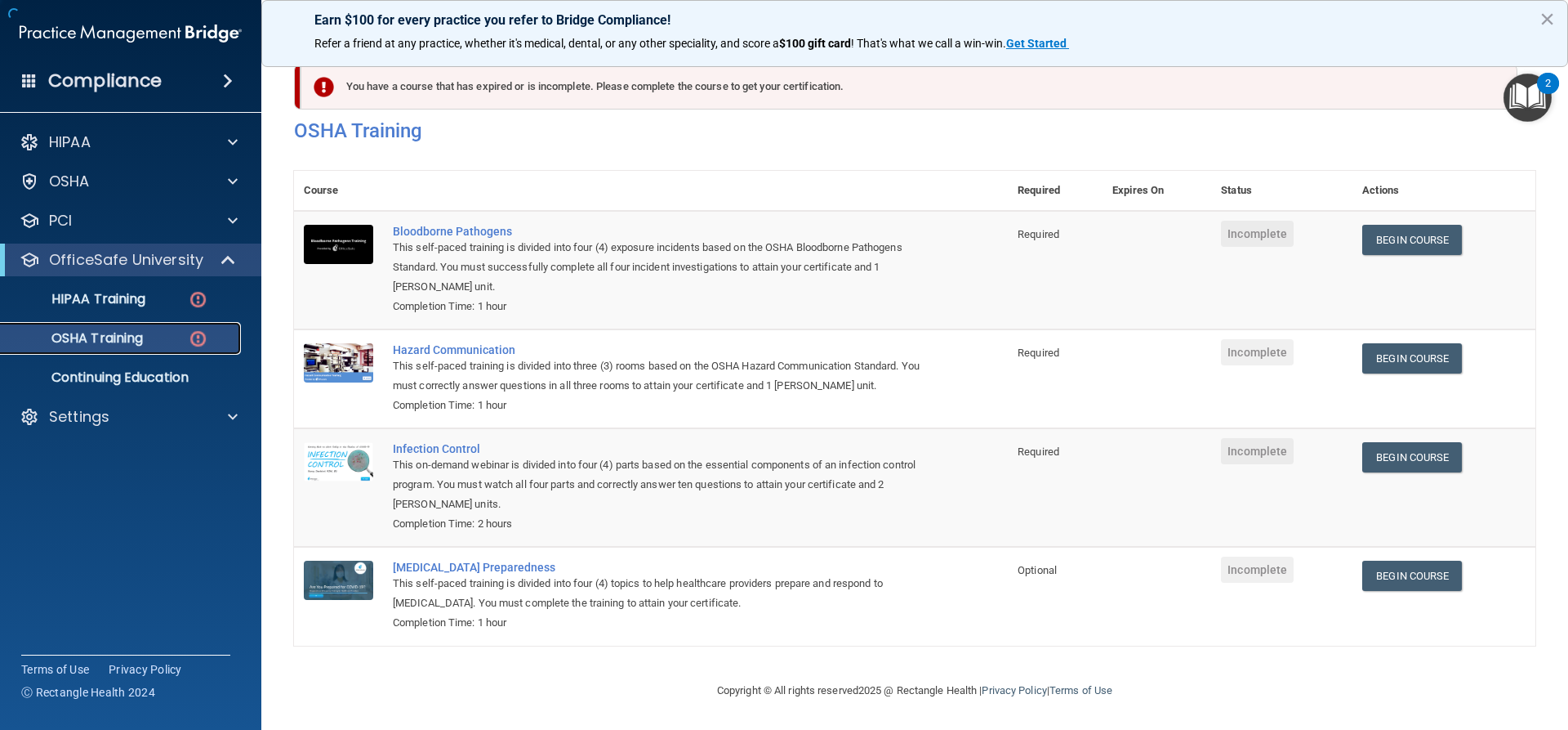
scroll to position [22, 0]
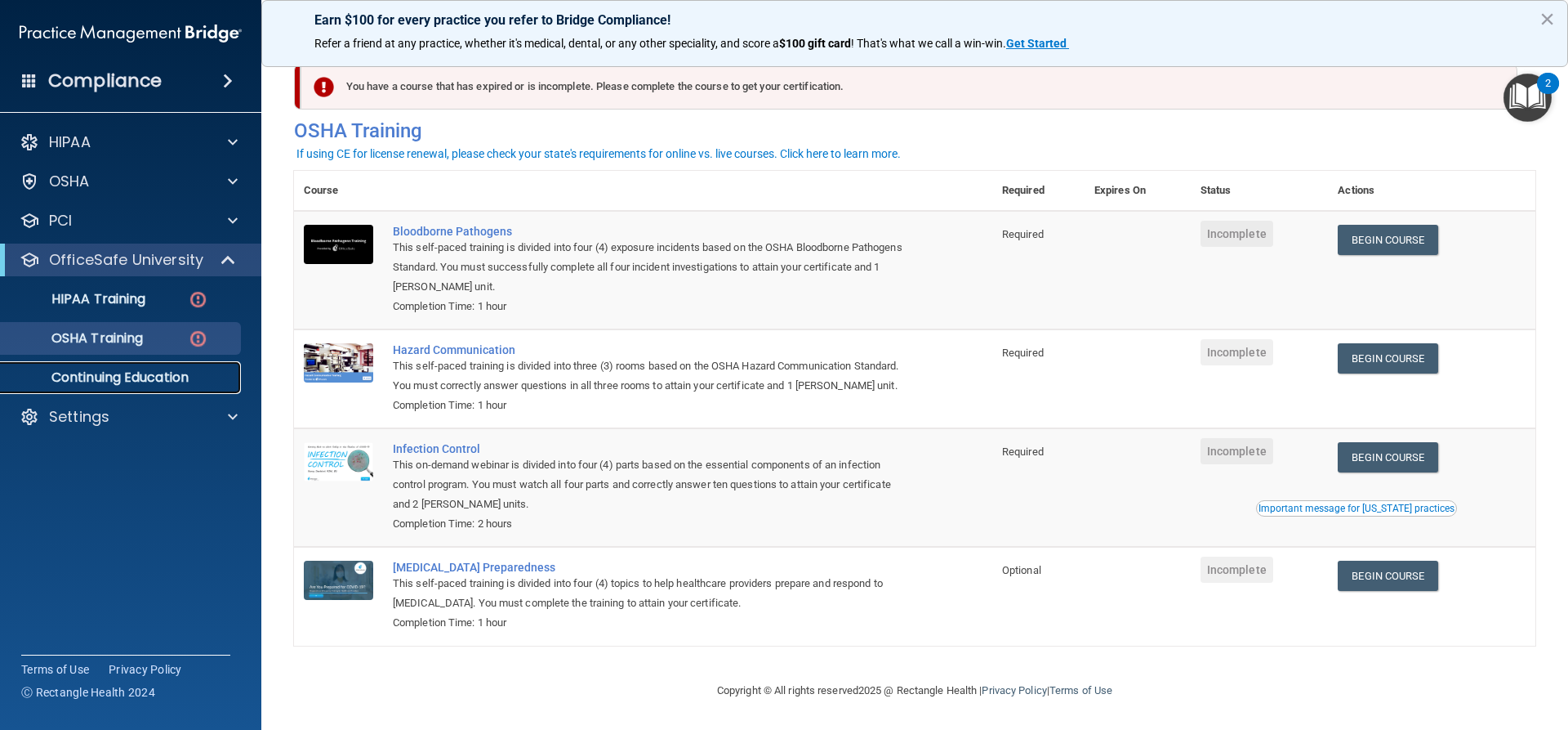
click at [116, 375] on p "Continuing Education" at bounding box center [121, 377] width 223 height 16
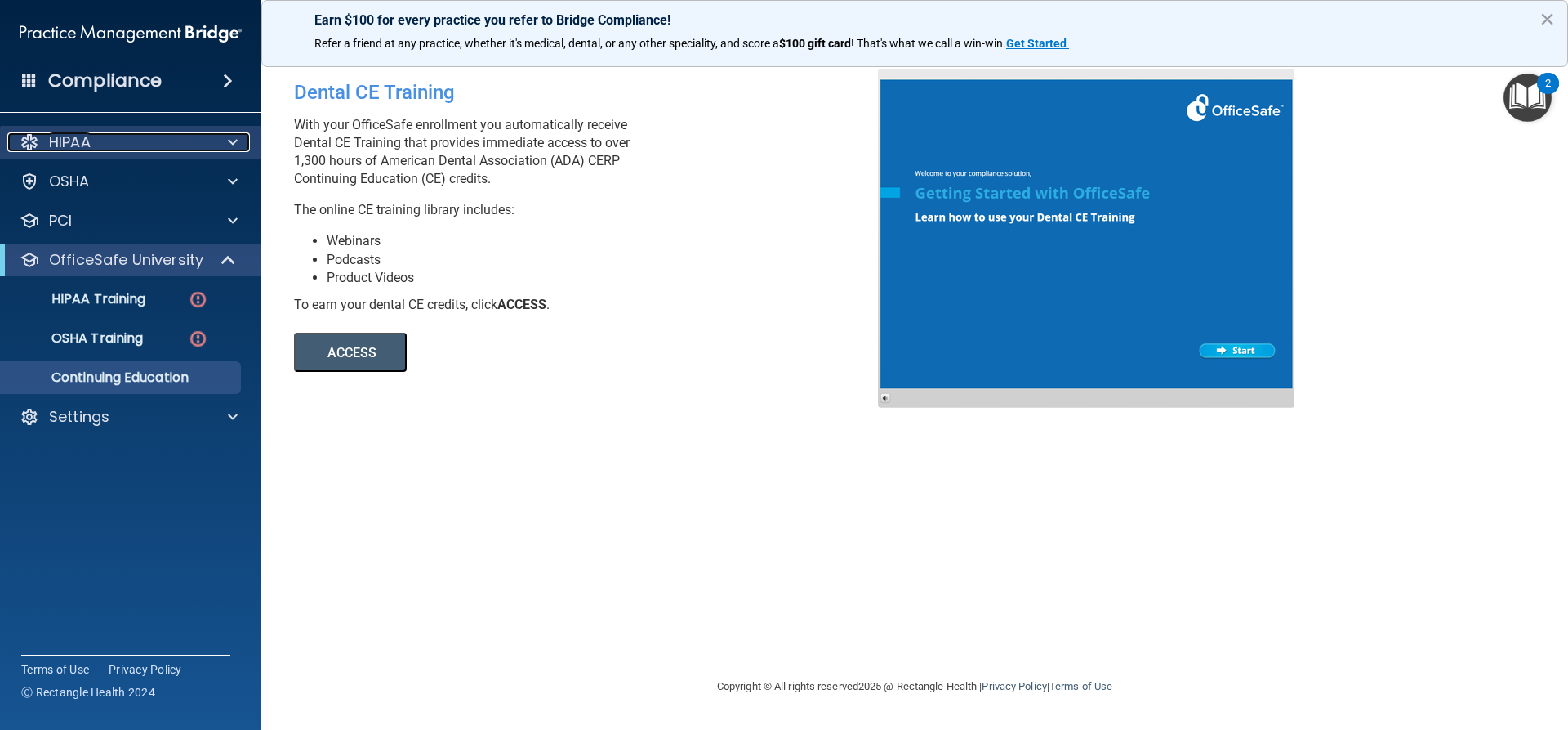
click at [121, 137] on div "HIPAA" at bounding box center [109, 142] width 203 height 20
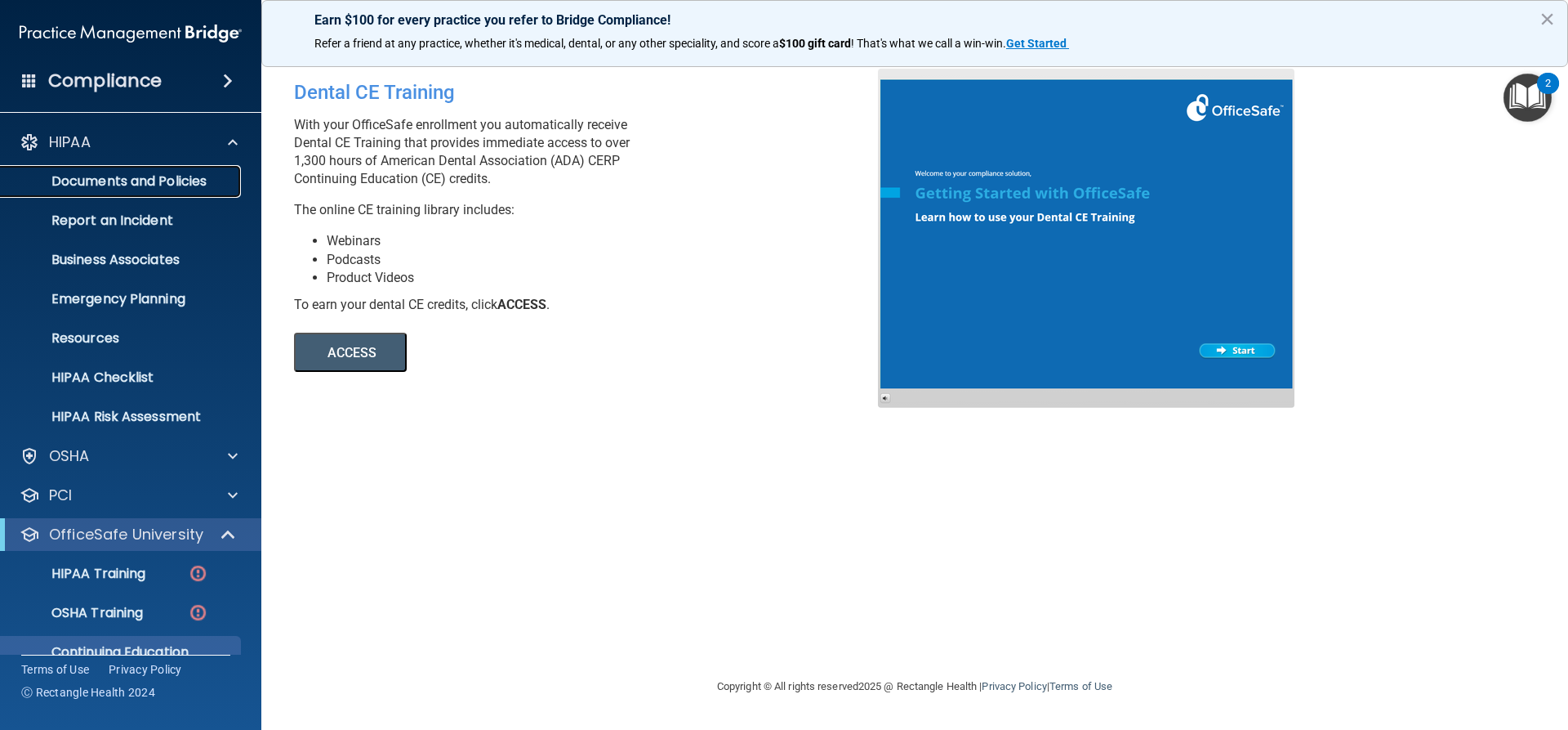
click at [137, 187] on p "Documents and Policies" at bounding box center [121, 181] width 223 height 16
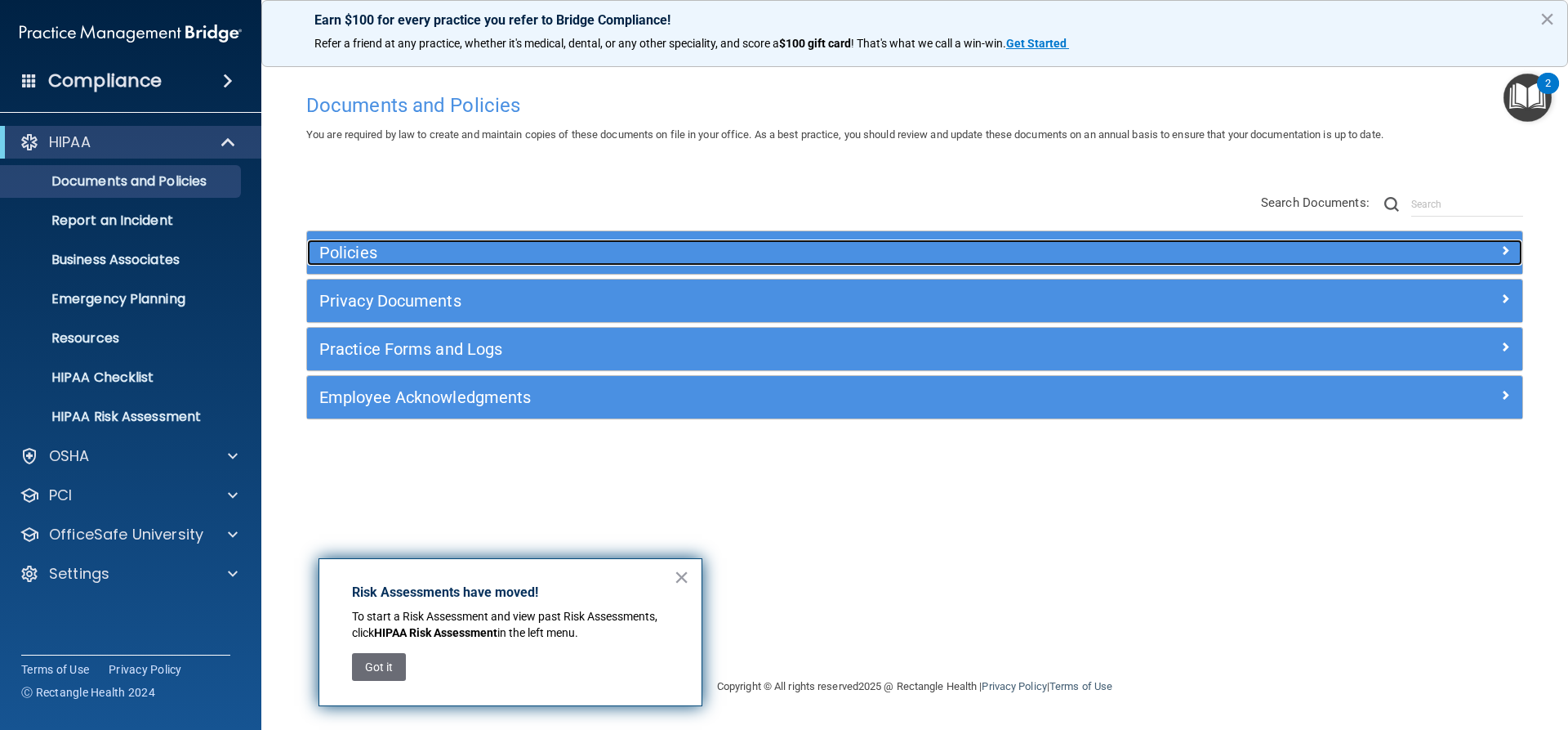
click at [353, 248] on h5 "Policies" at bounding box center [763, 252] width 887 height 18
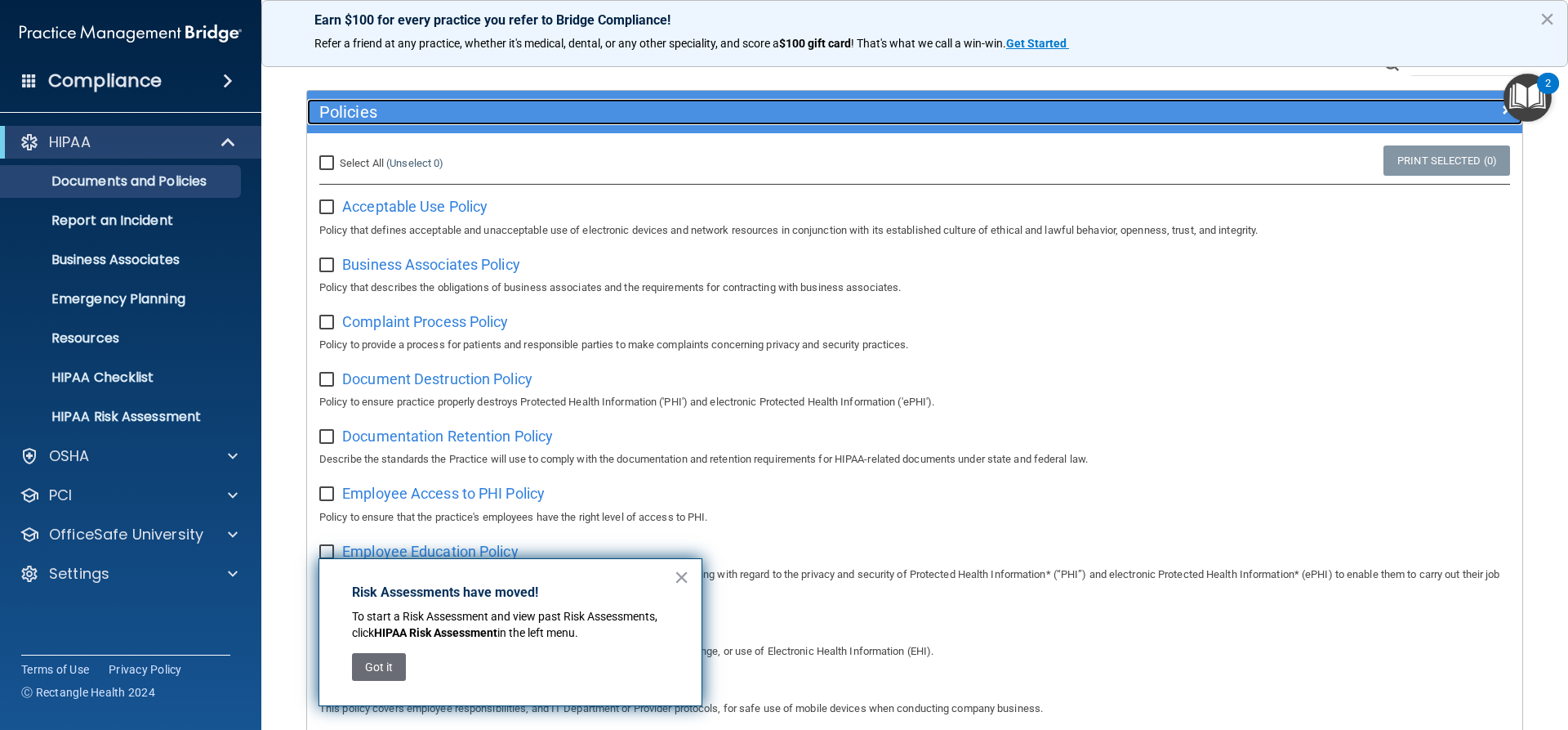
scroll to position [147, 0]
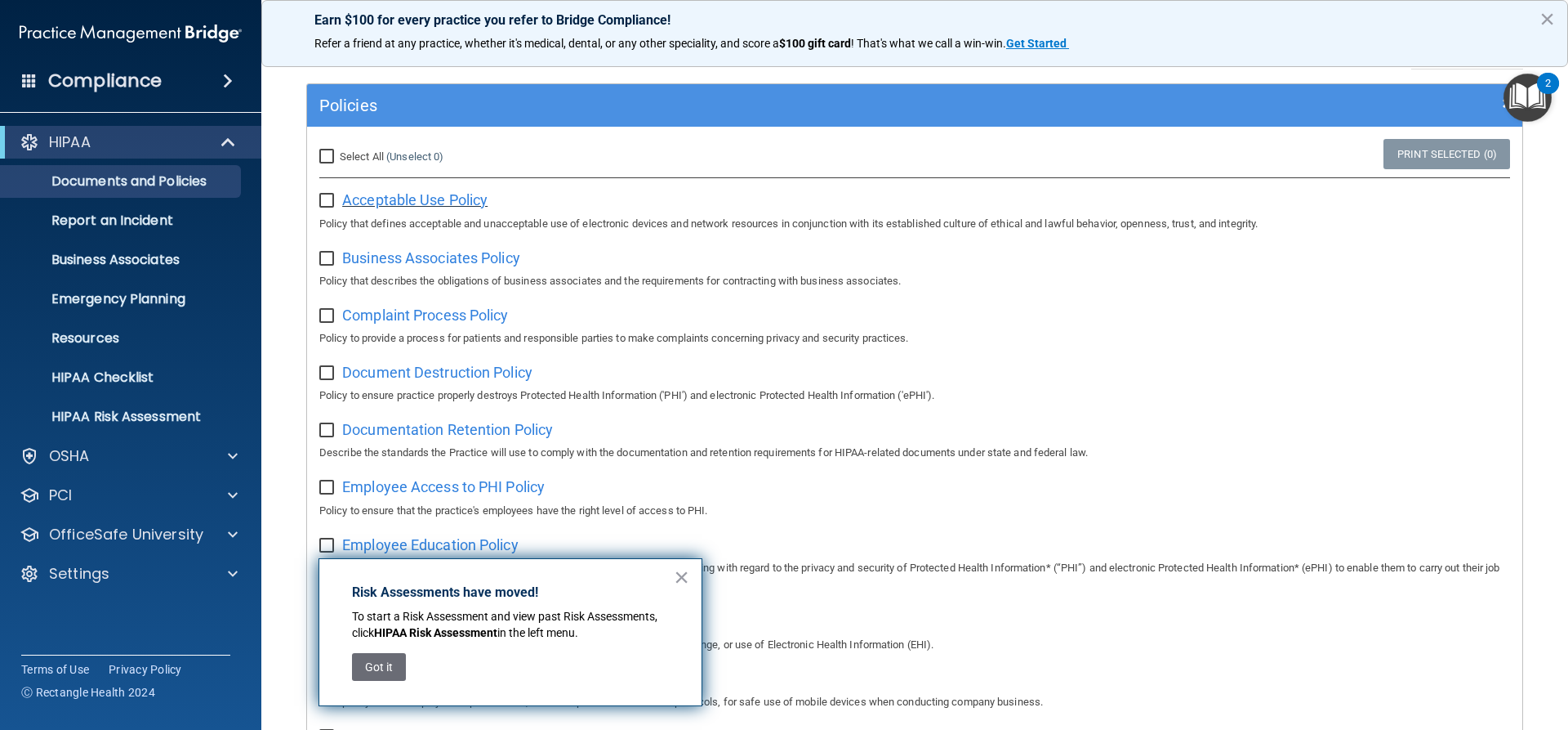
click at [459, 200] on span "Acceptable Use Policy" at bounding box center [414, 200] width 145 height 17
click at [682, 580] on button "×" at bounding box center [681, 577] width 15 height 27
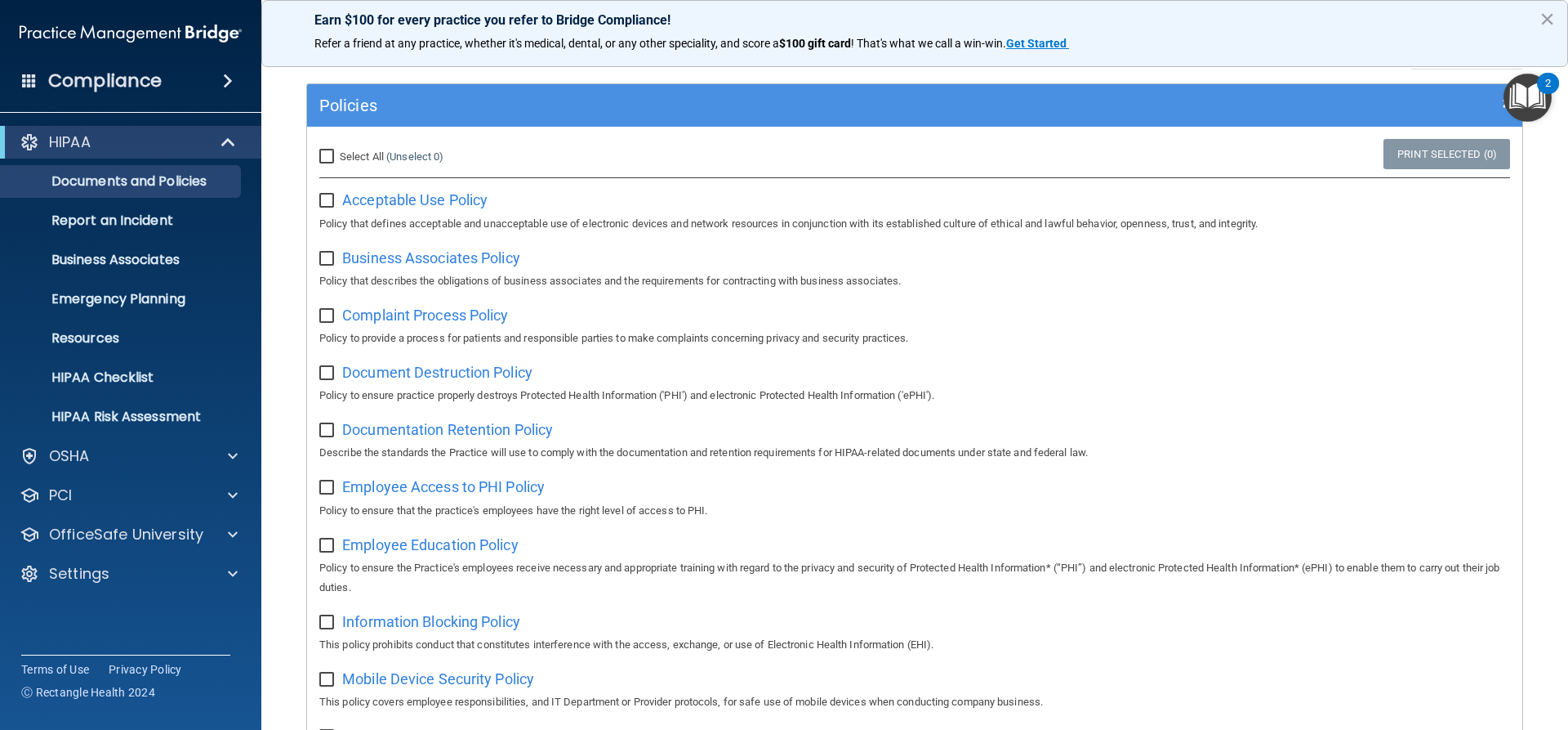
click at [328, 207] on input "checkbox" at bounding box center [329, 201] width 19 height 13
checkbox input "true"
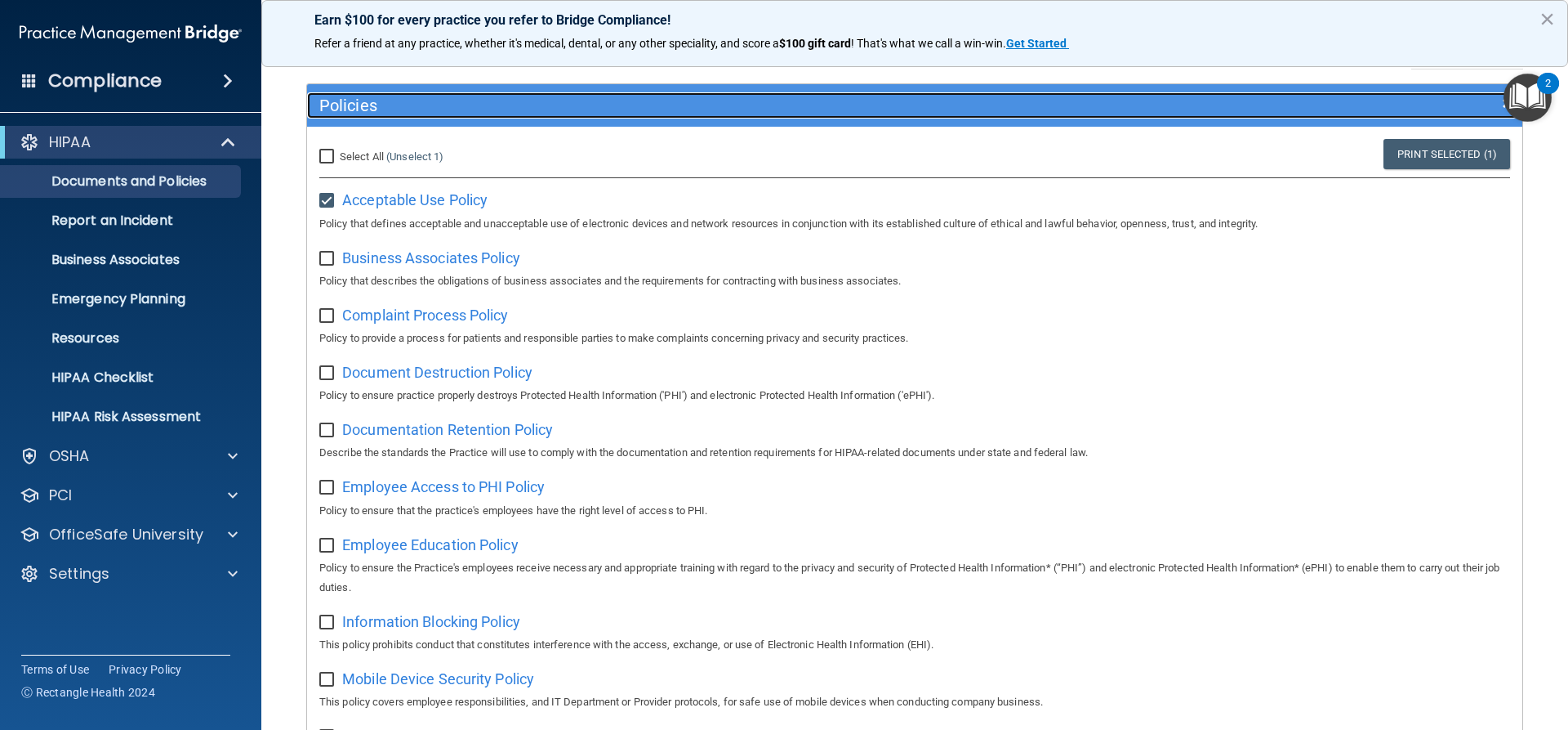
click at [508, 117] on div "Policies" at bounding box center [763, 105] width 911 height 27
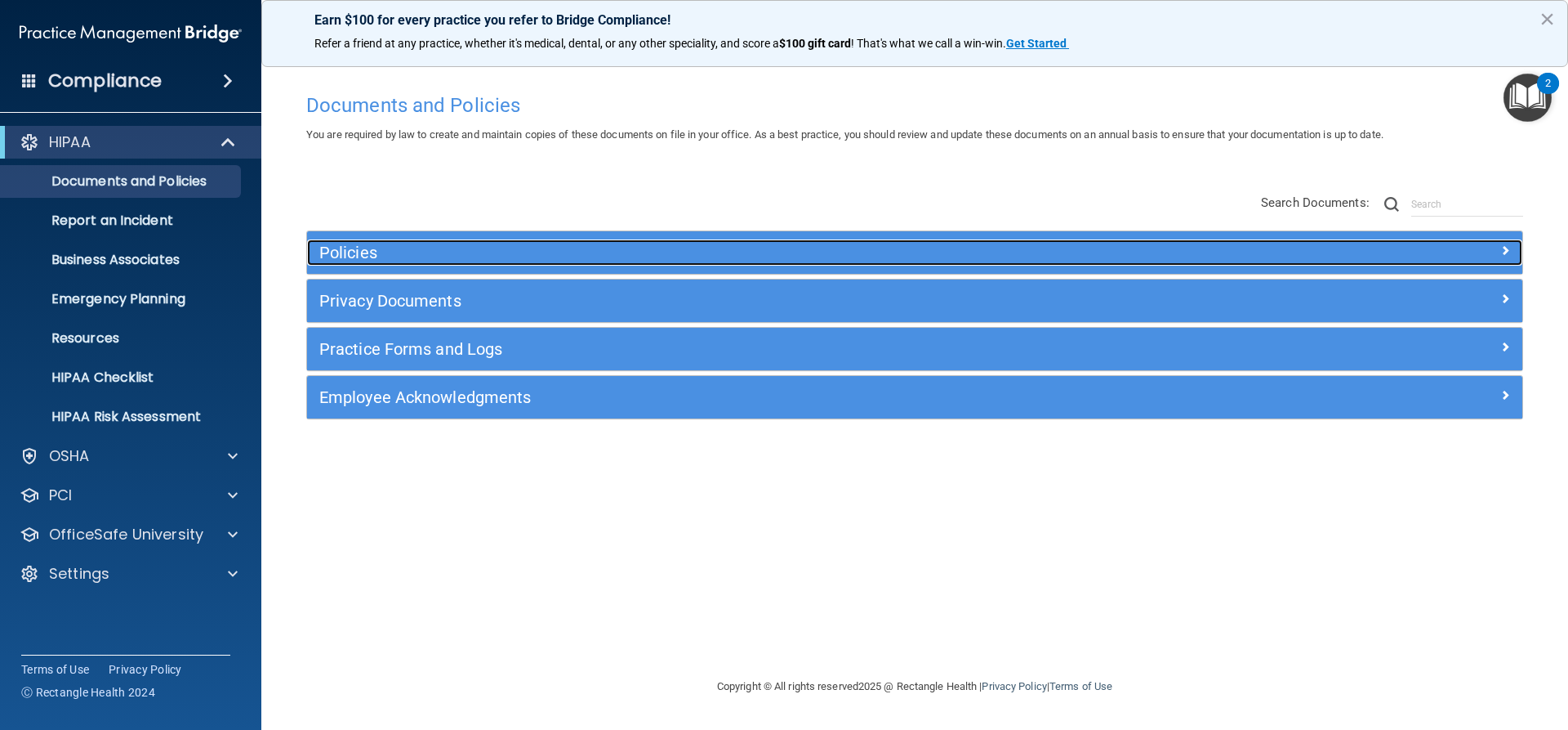
scroll to position [0, 0]
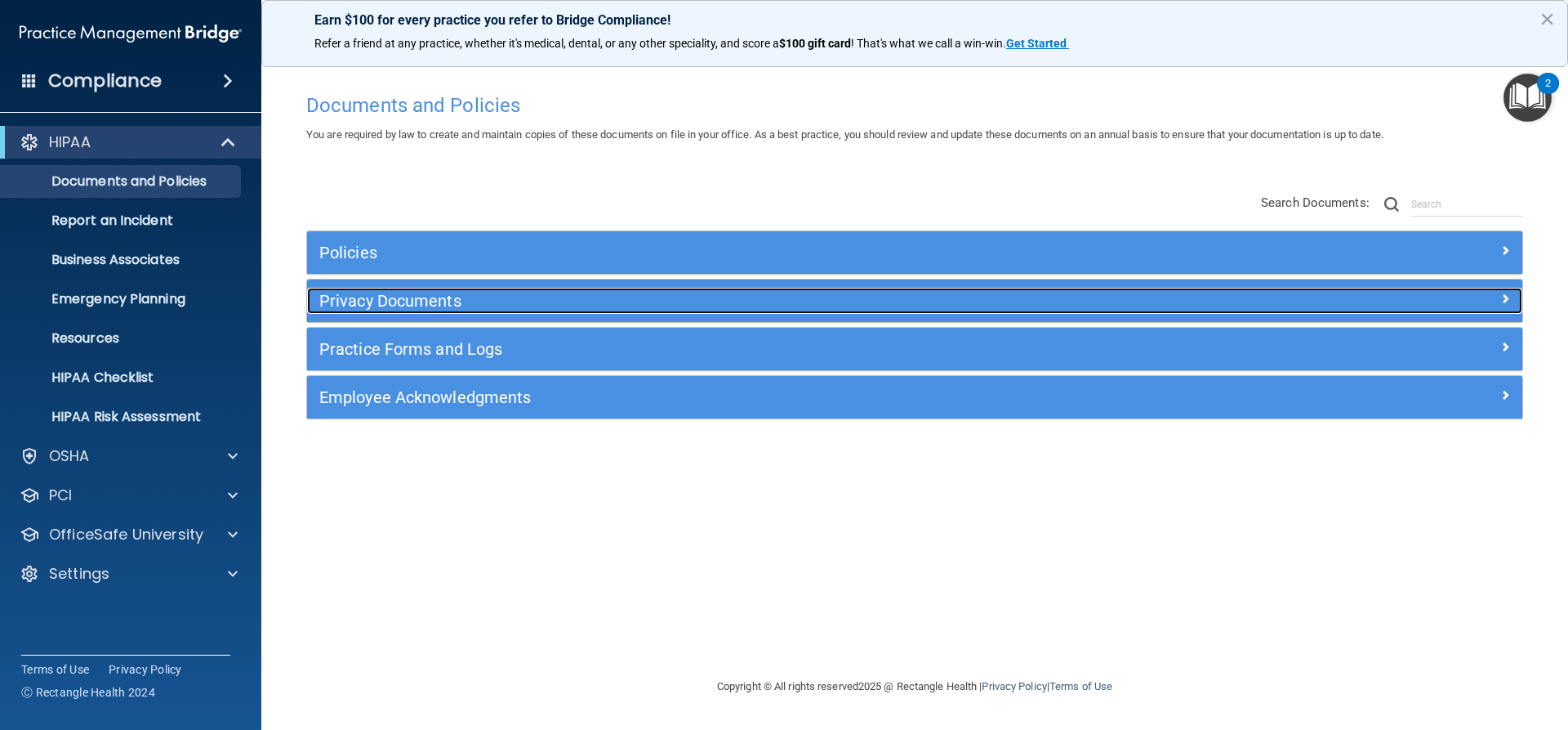
click at [385, 297] on h5 "Privacy Documents" at bounding box center [763, 301] width 887 height 18
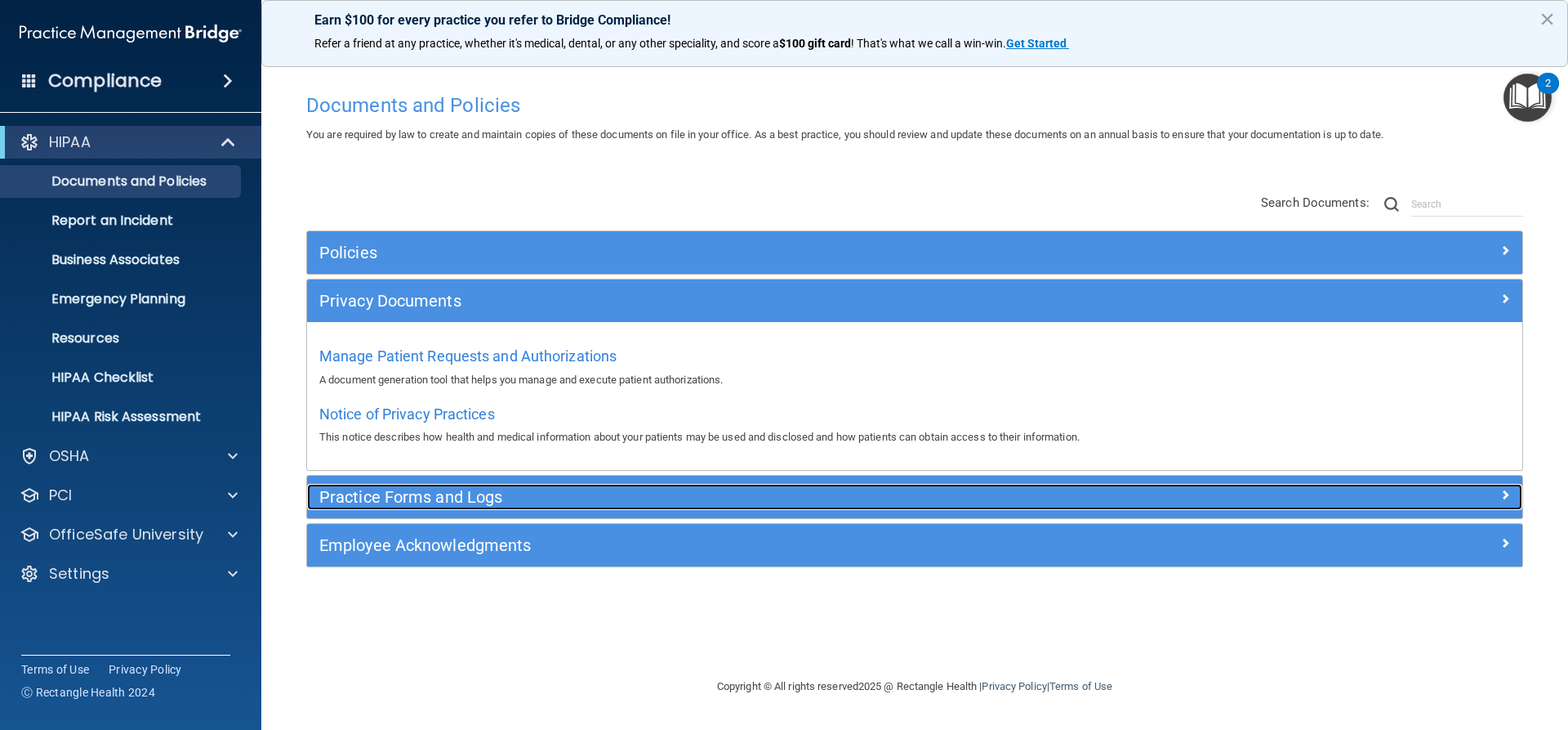
click at [435, 496] on h5 "Practice Forms and Logs" at bounding box center [763, 497] width 887 height 18
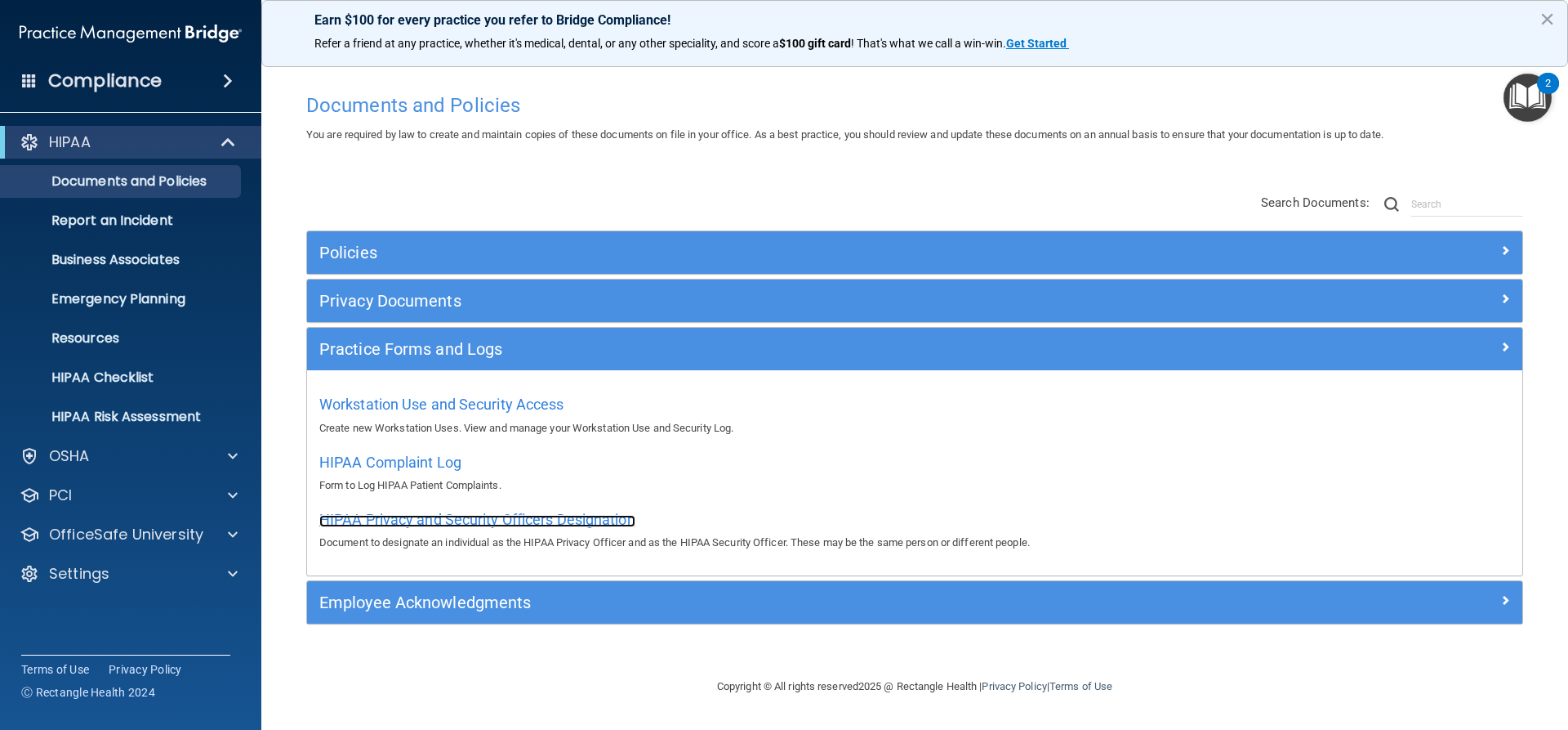
click at [516, 516] on span "HIPAA Privacy and Security Officers Designation" at bounding box center [478, 520] width 316 height 17
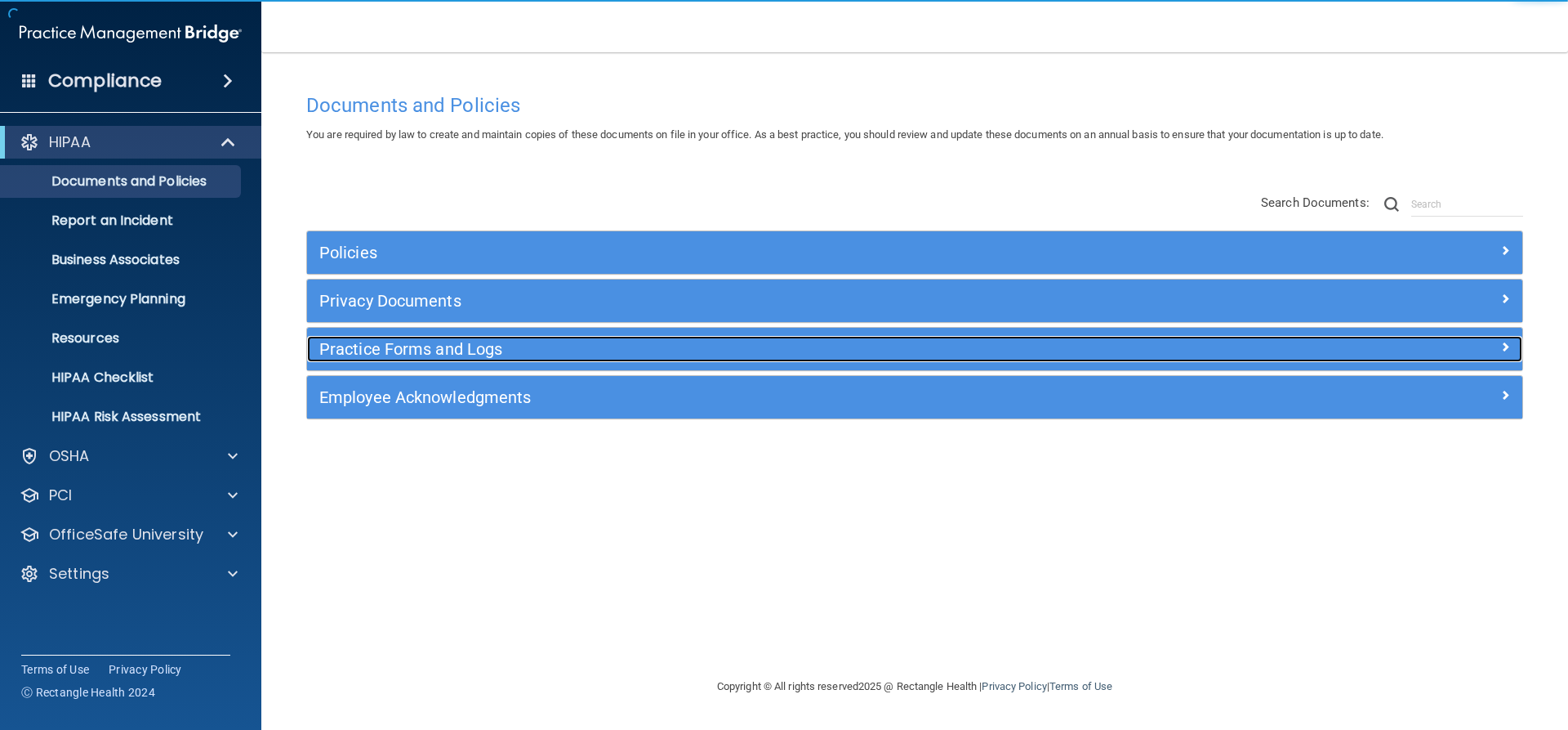
click at [411, 352] on h5 "Practice Forms and Logs" at bounding box center [763, 349] width 887 height 18
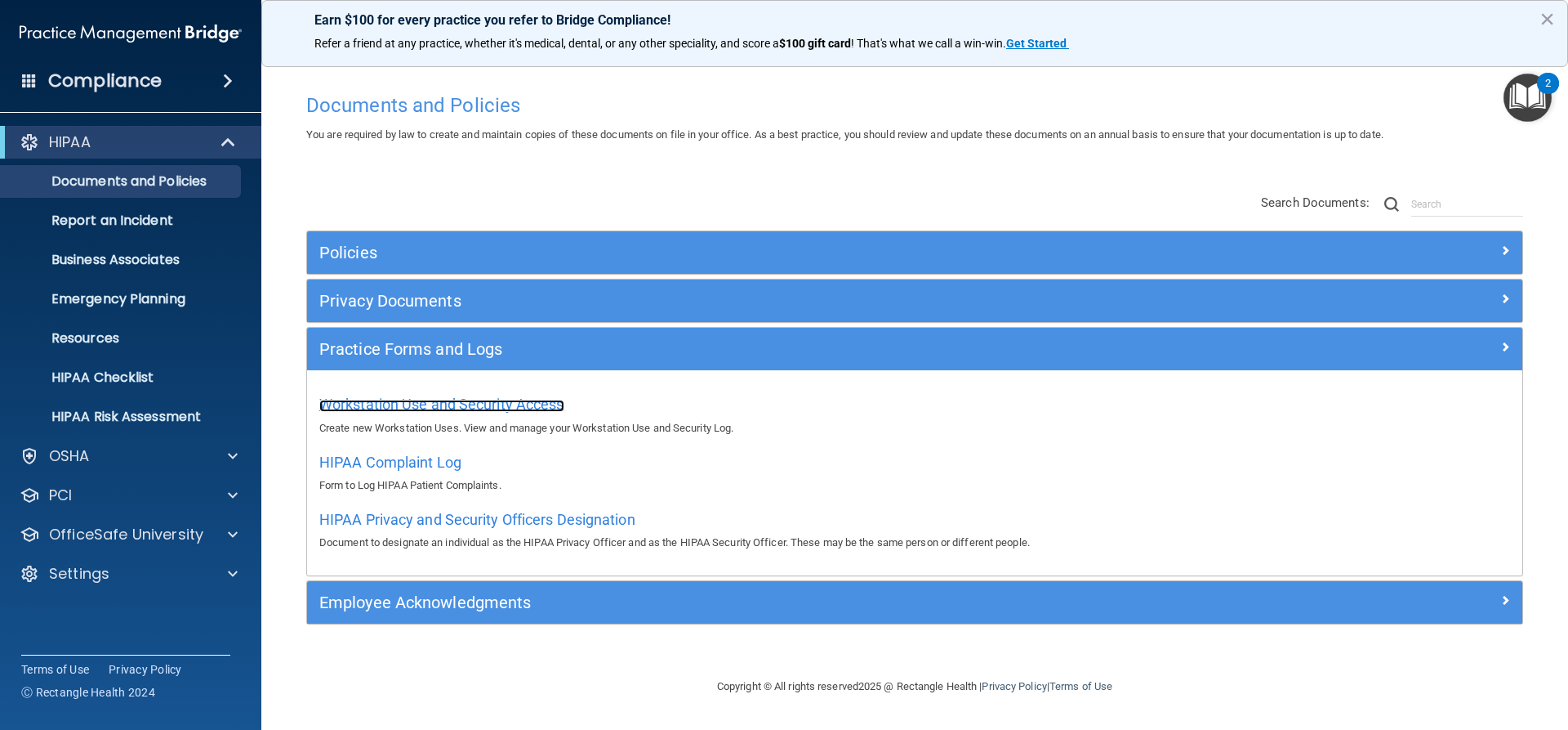
click at [406, 406] on span "Workstation Use and Security Access" at bounding box center [442, 404] width 245 height 17
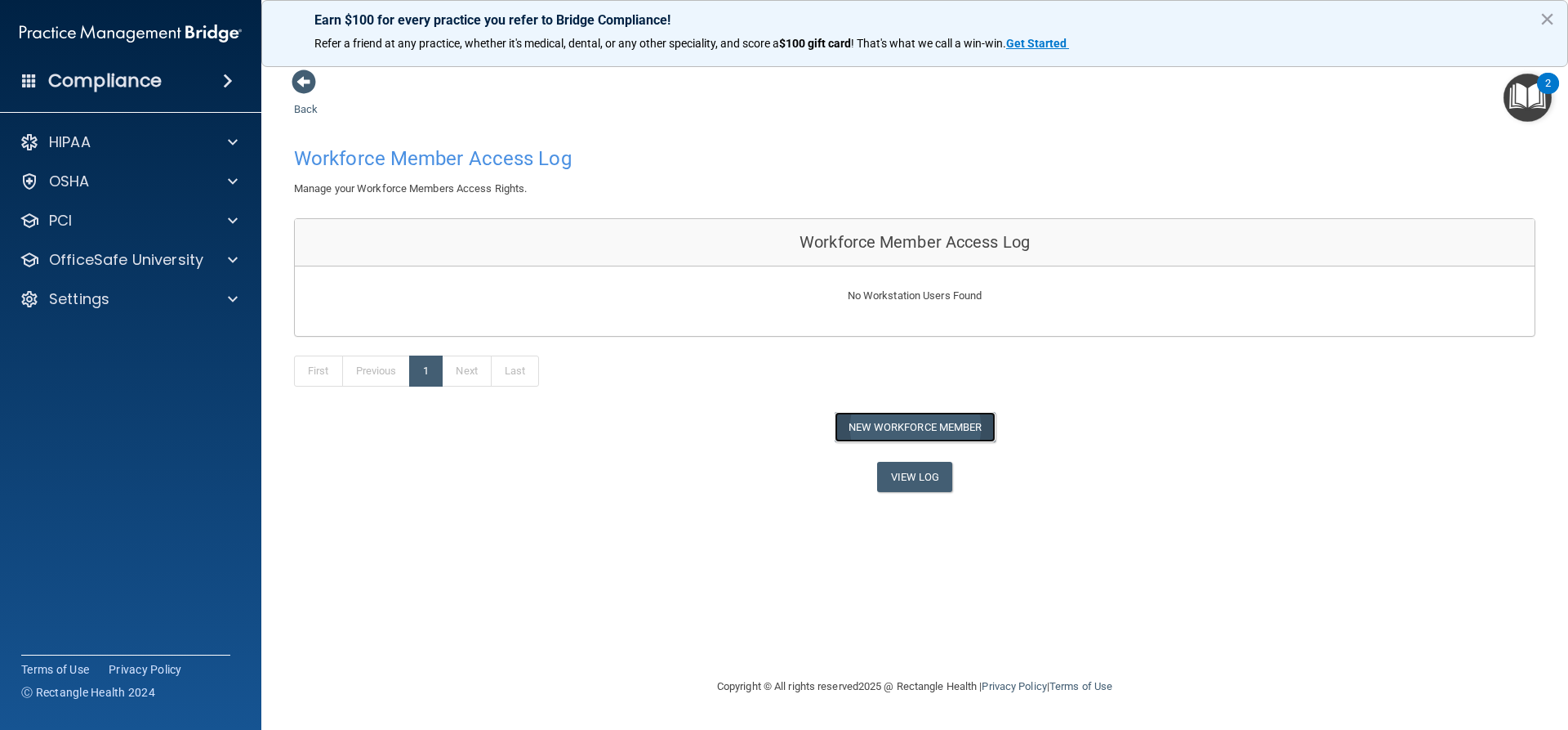
click at [865, 426] on button "New Workforce Member" at bounding box center [915, 427] width 161 height 30
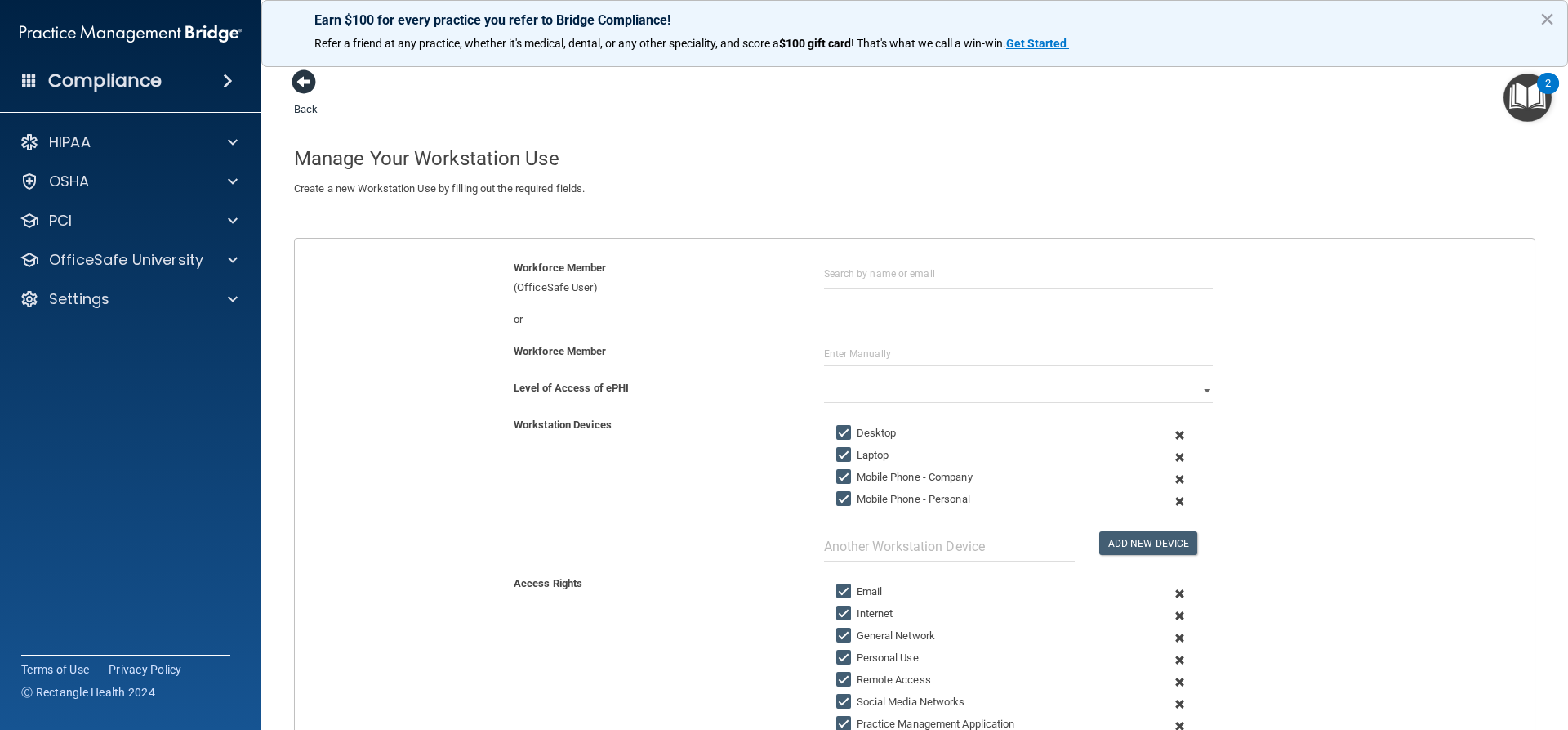
click at [311, 93] on span at bounding box center [304, 82] width 25 height 25
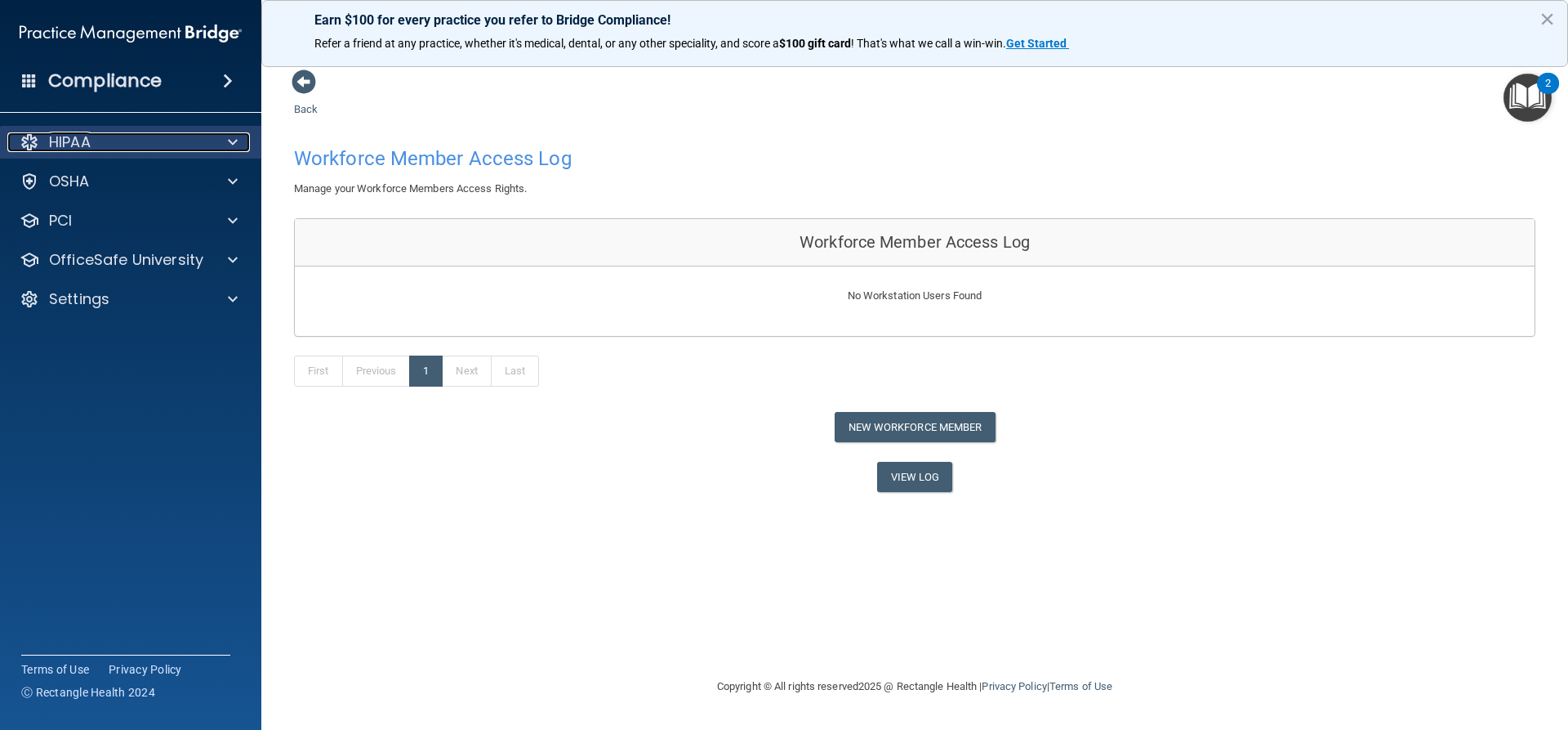
click at [162, 133] on div "HIPAA" at bounding box center [109, 142] width 203 height 20
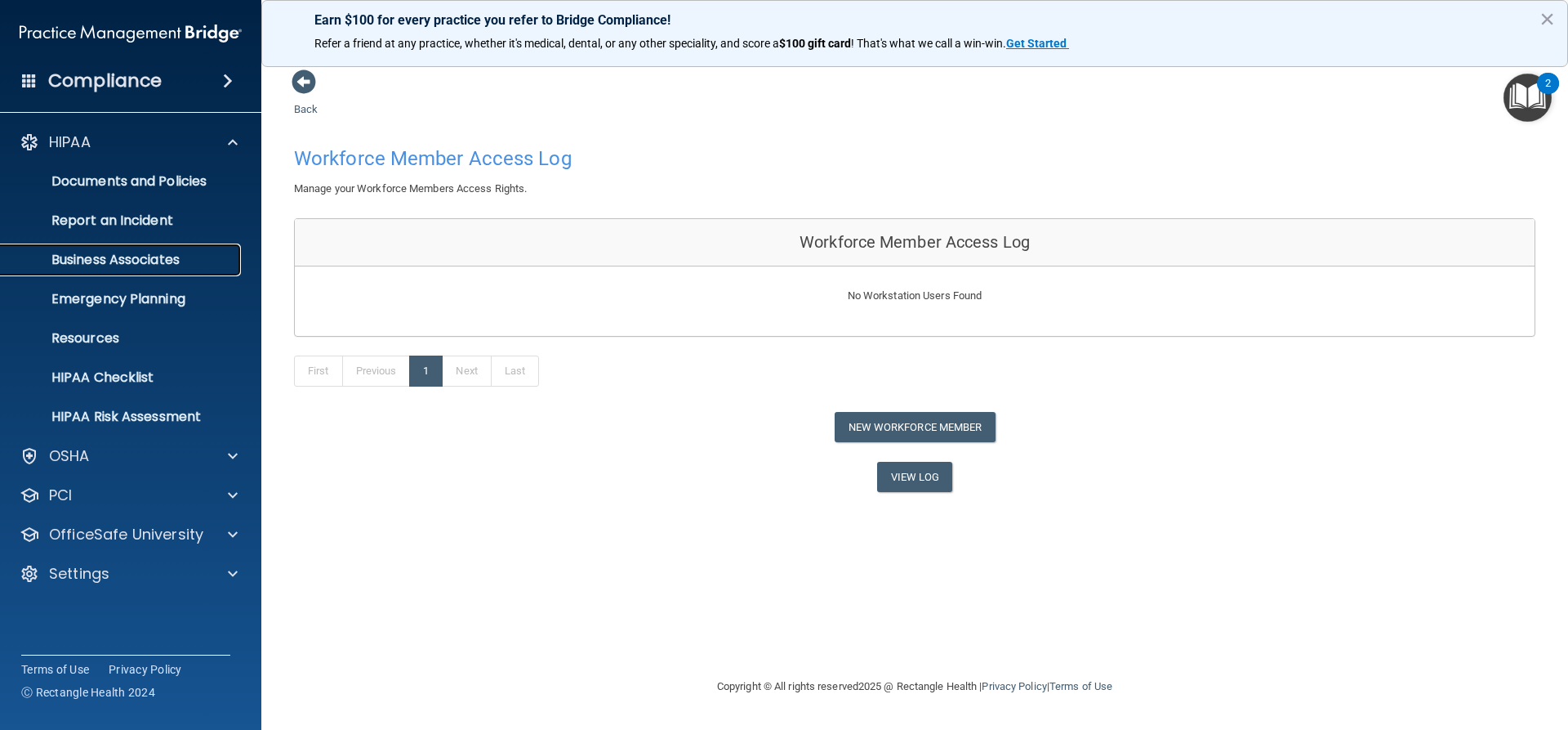
click at [130, 264] on p "Business Associates" at bounding box center [121, 259] width 223 height 16
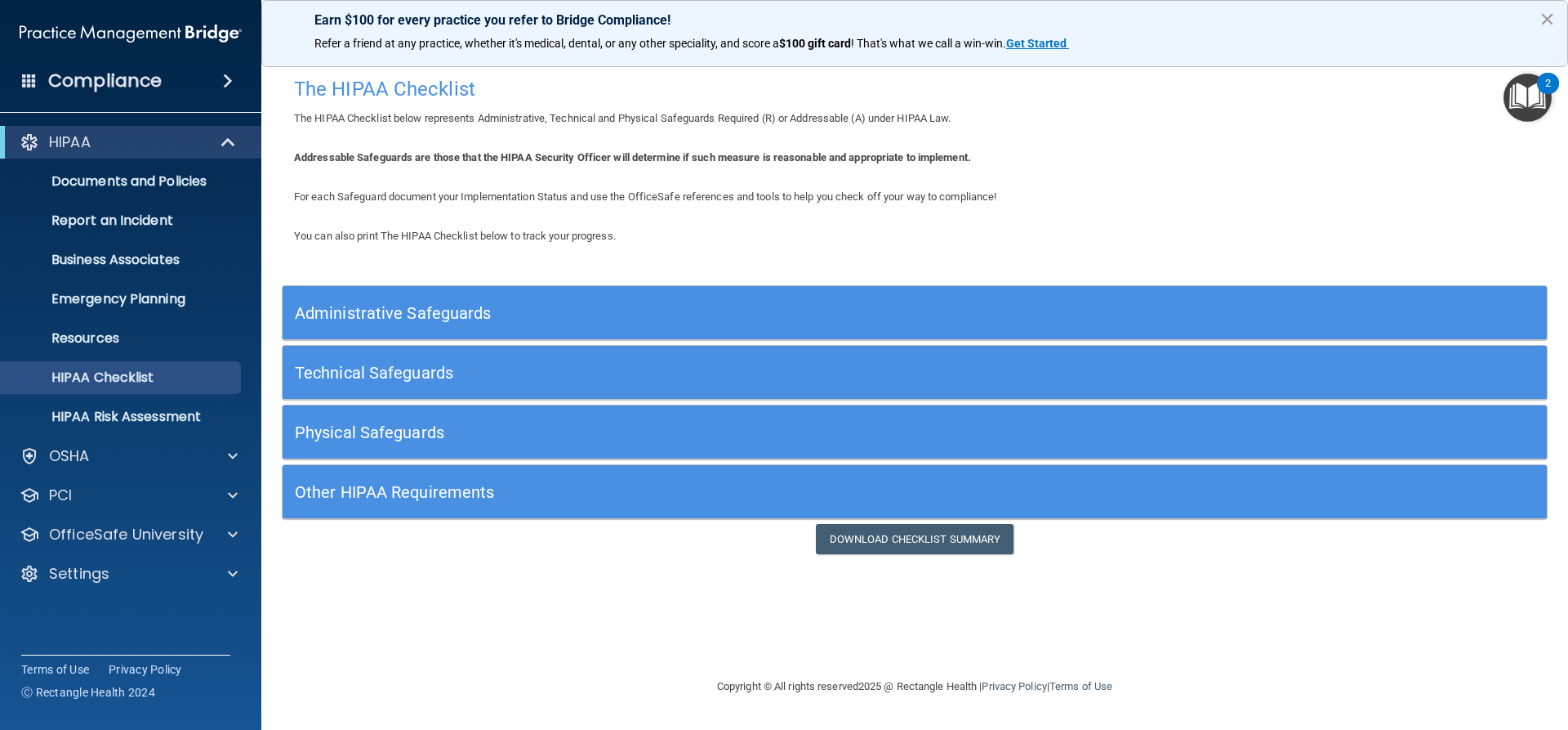
click at [369, 374] on h5 "Technical Safeguards" at bounding box center [756, 373] width 924 height 18
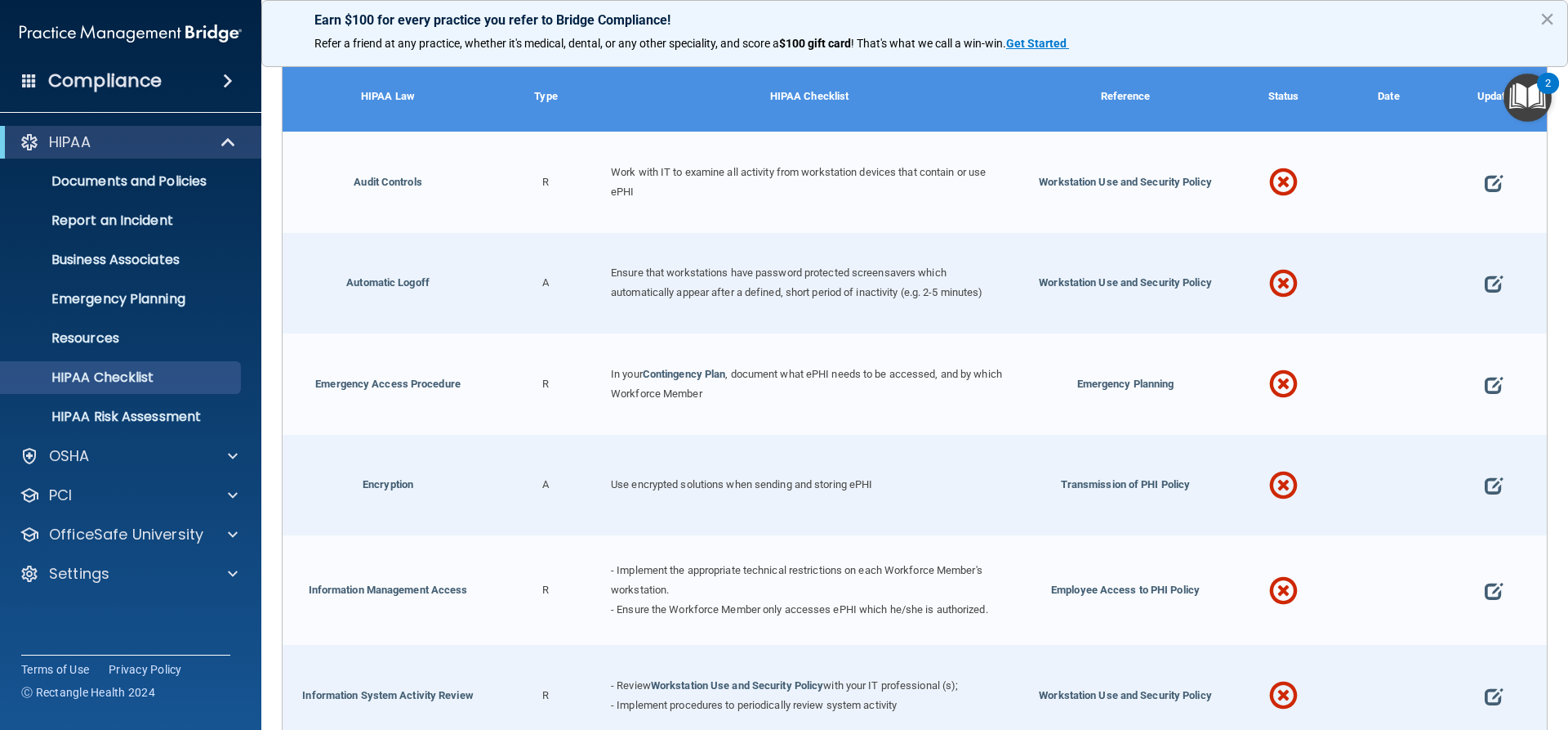
scroll to position [221, 0]
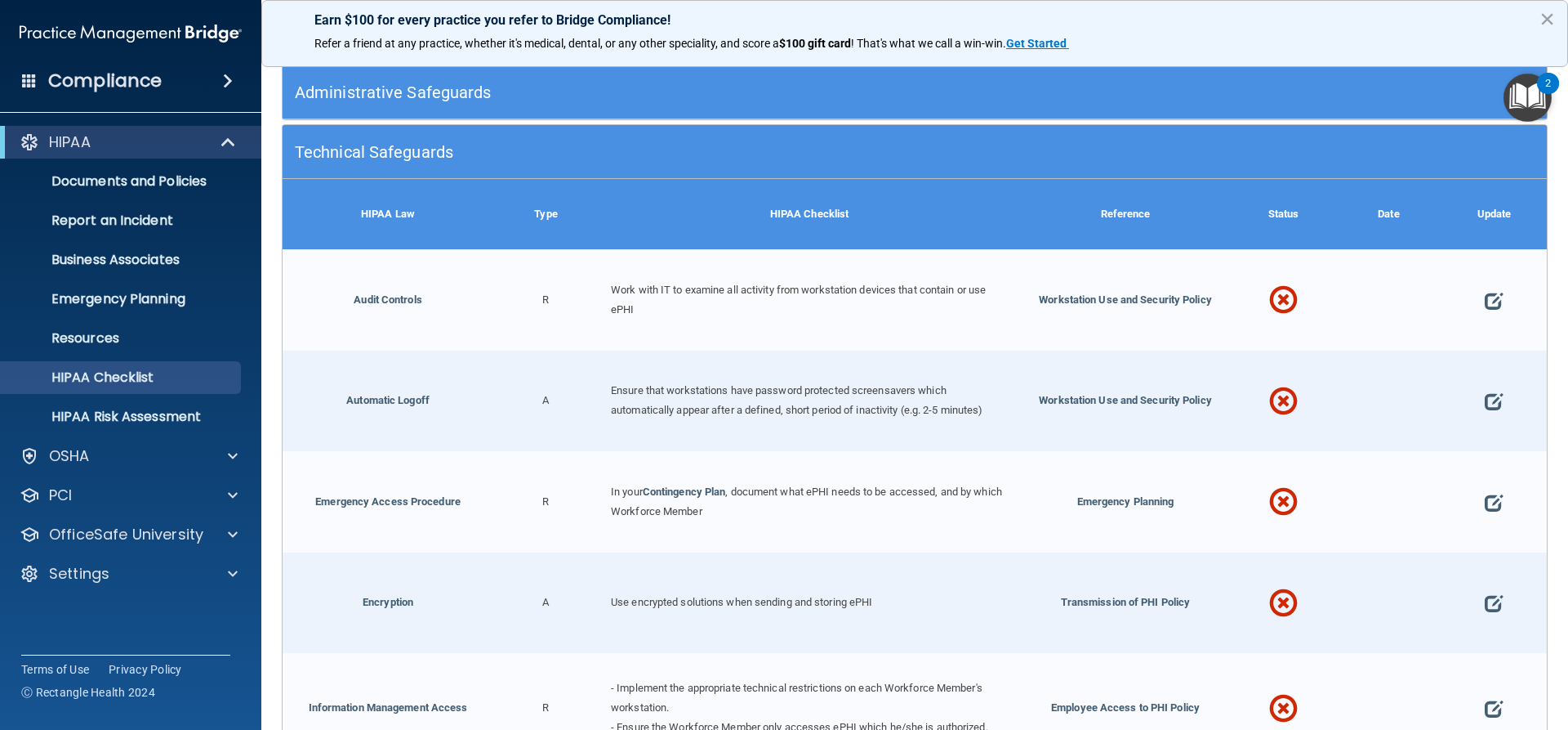
click at [358, 156] on h5 "Technical Safeguards" at bounding box center [756, 152] width 924 height 18
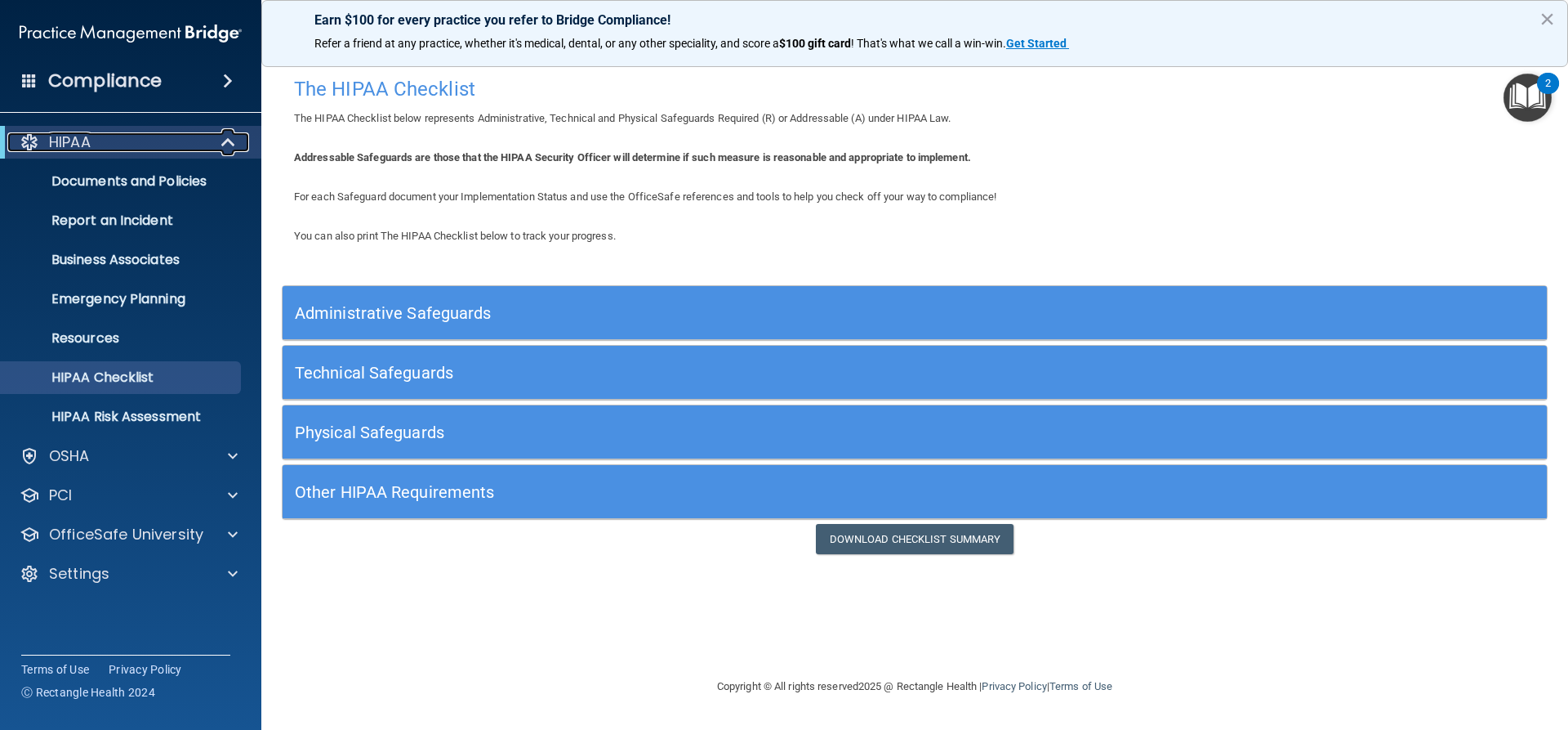
click at [127, 145] on div "HIPAA" at bounding box center [108, 142] width 202 height 20
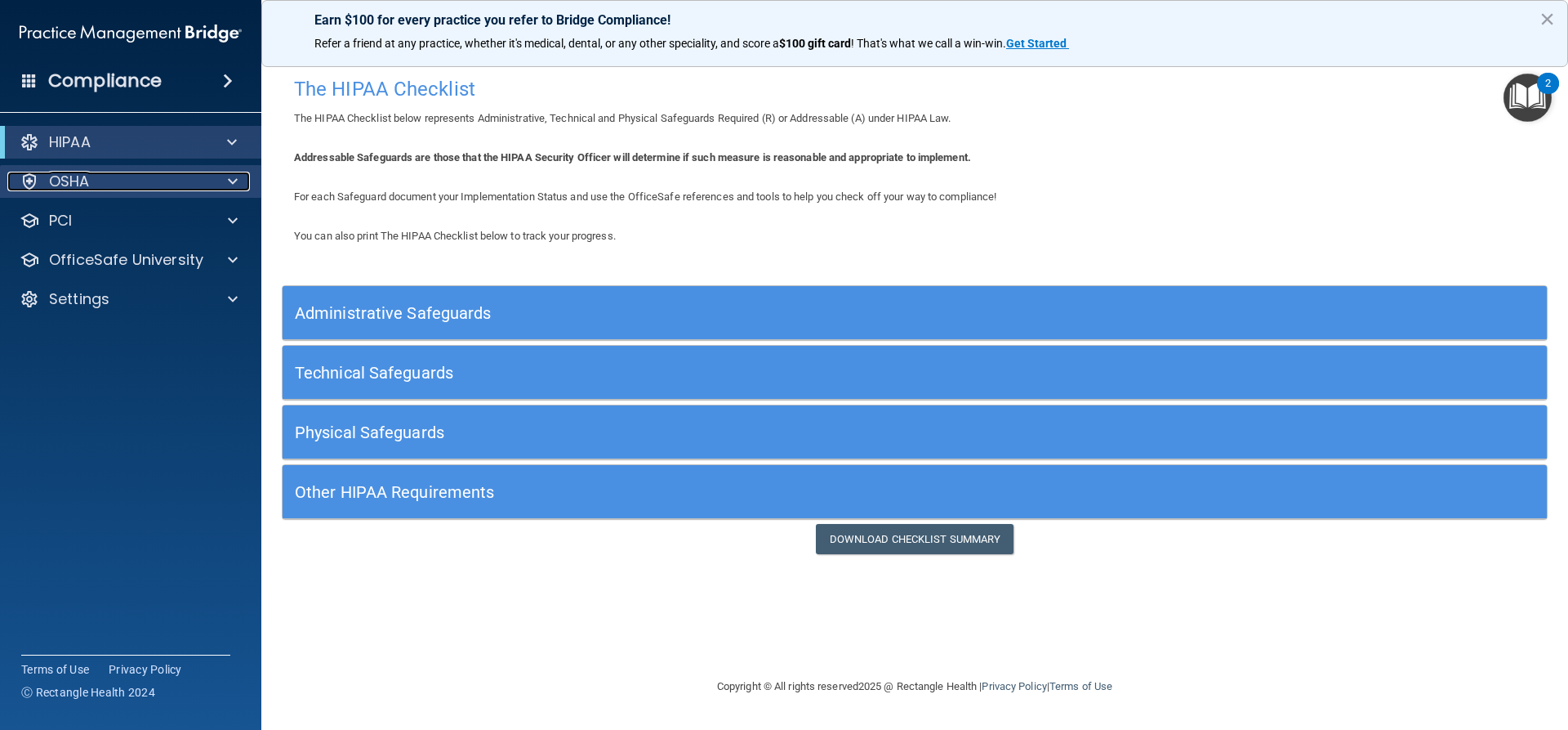
click at [109, 181] on div "OSHA" at bounding box center [109, 181] width 203 height 20
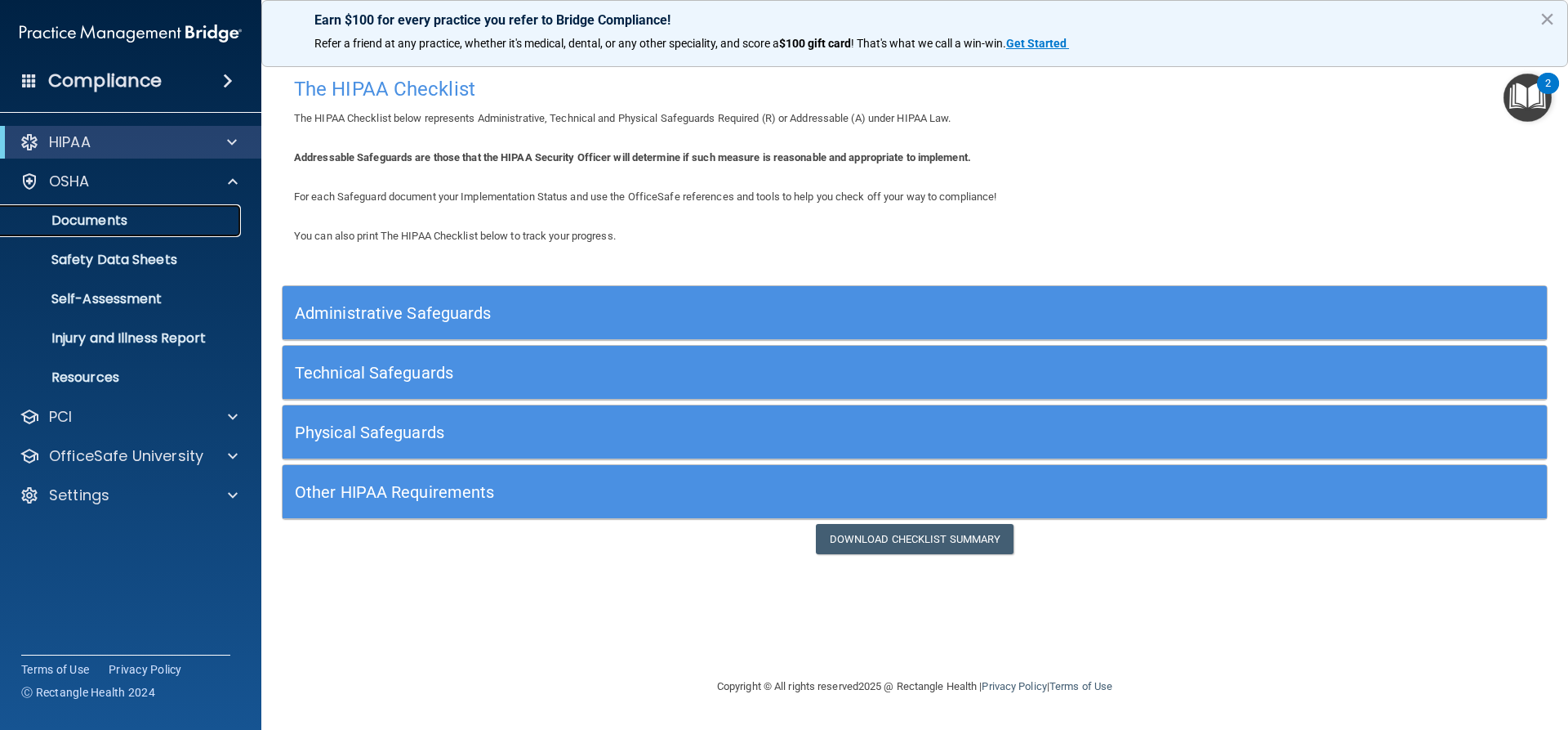
click at [90, 220] on p "Documents" at bounding box center [121, 220] width 223 height 16
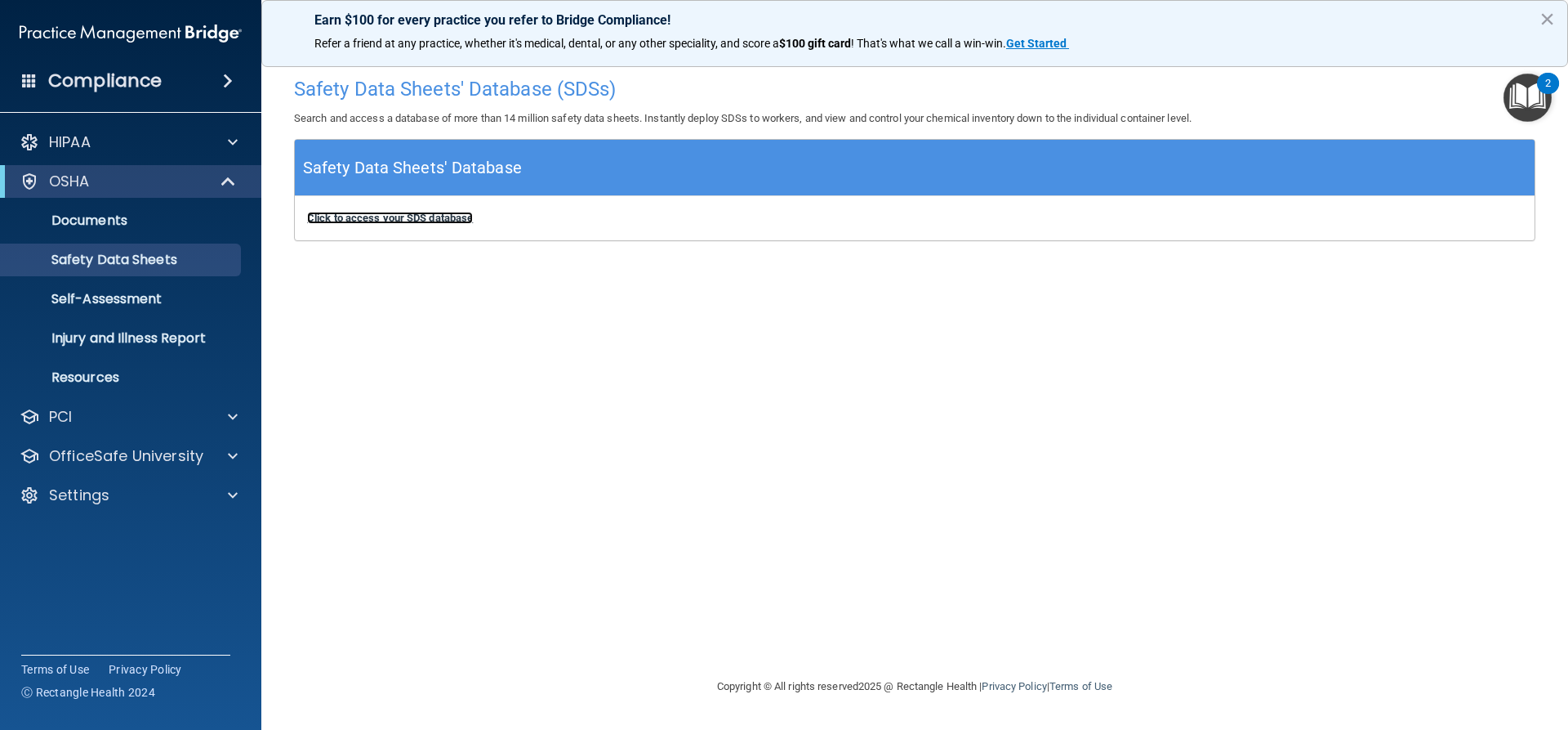
click at [399, 219] on b "Click to access your SDS database" at bounding box center [389, 217] width 166 height 12
click at [95, 301] on p "Self-Assessment" at bounding box center [121, 299] width 223 height 16
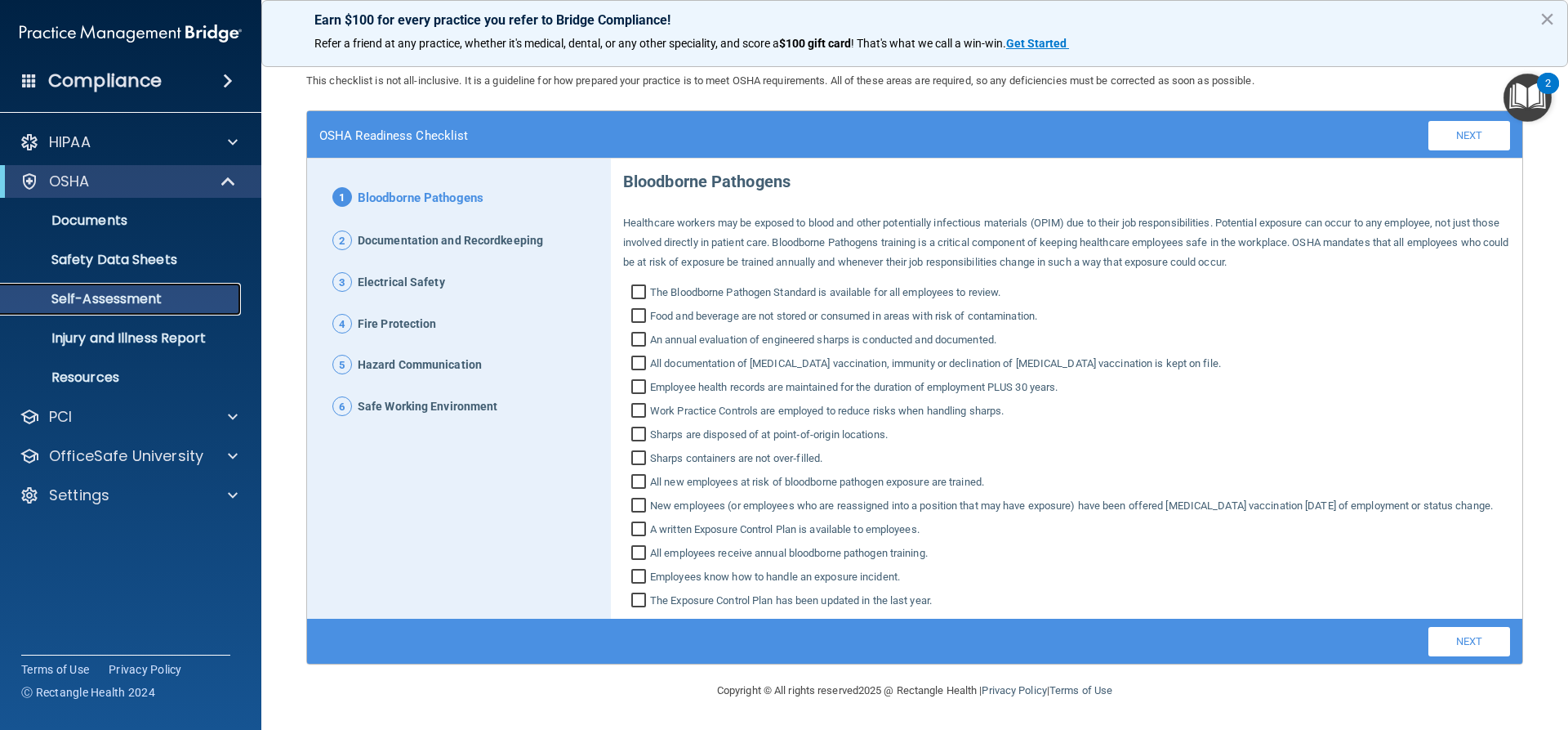
scroll to position [57, 0]
click at [95, 343] on p "Injury and Illness Report" at bounding box center [121, 338] width 223 height 16
